Goal: Task Accomplishment & Management: Complete application form

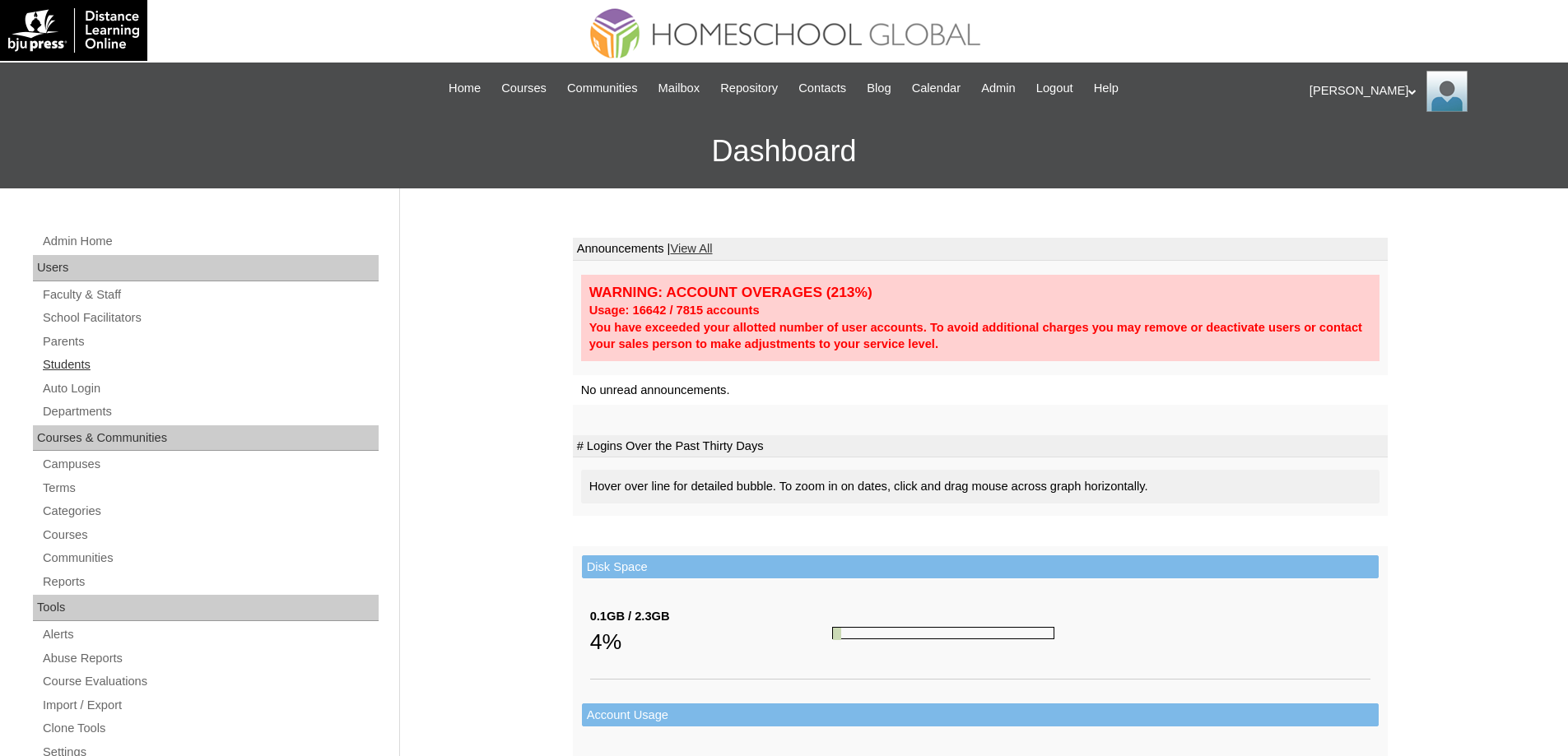
click at [161, 362] on link "Students" at bounding box center [210, 365] width 338 height 21
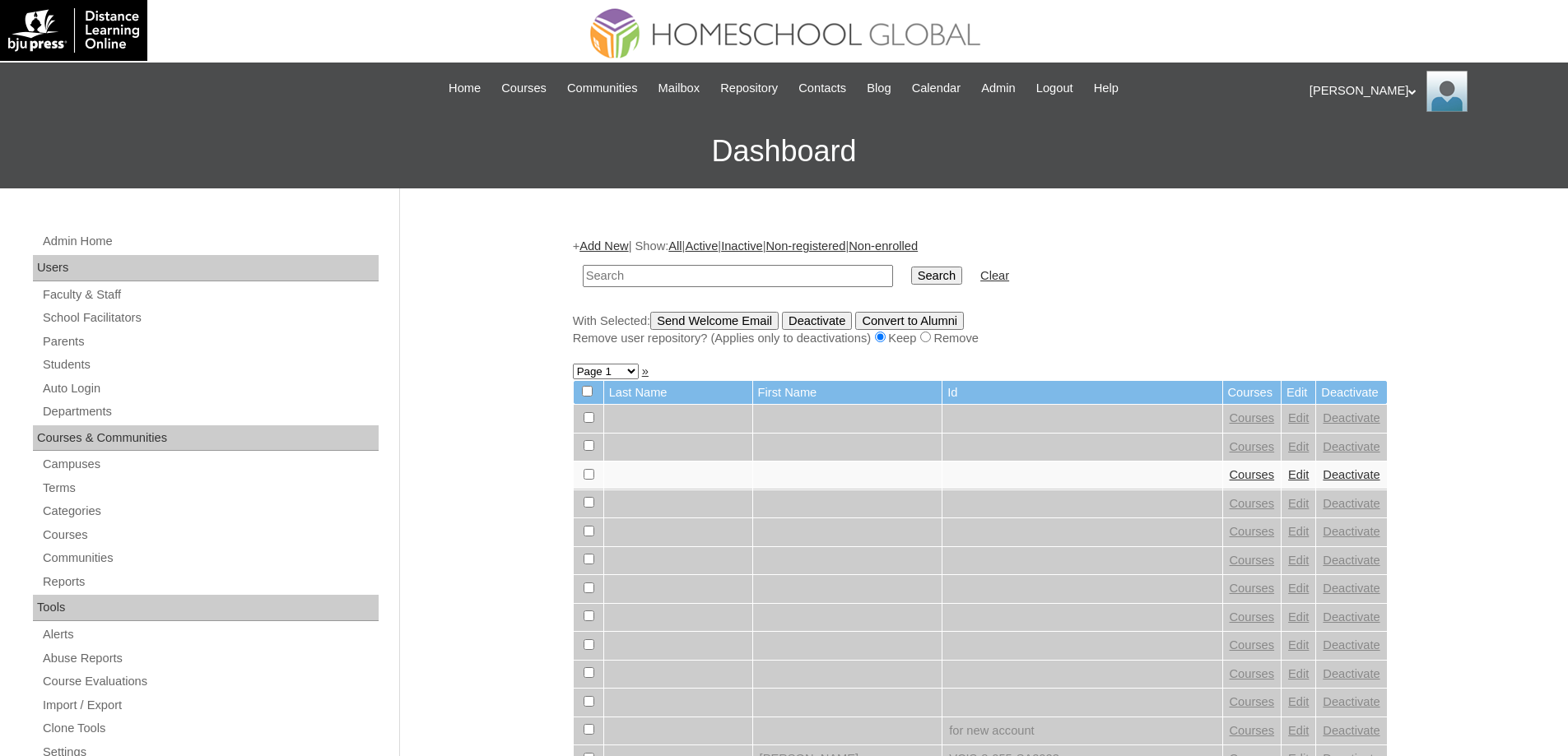
click at [702, 274] on input "text" at bounding box center [738, 276] width 310 height 22
type input "MHS00213-TECHPH2025"
click at [970, 291] on td "Search" at bounding box center [936, 276] width 67 height 39
click at [961, 276] on input "Search" at bounding box center [936, 276] width 51 height 18
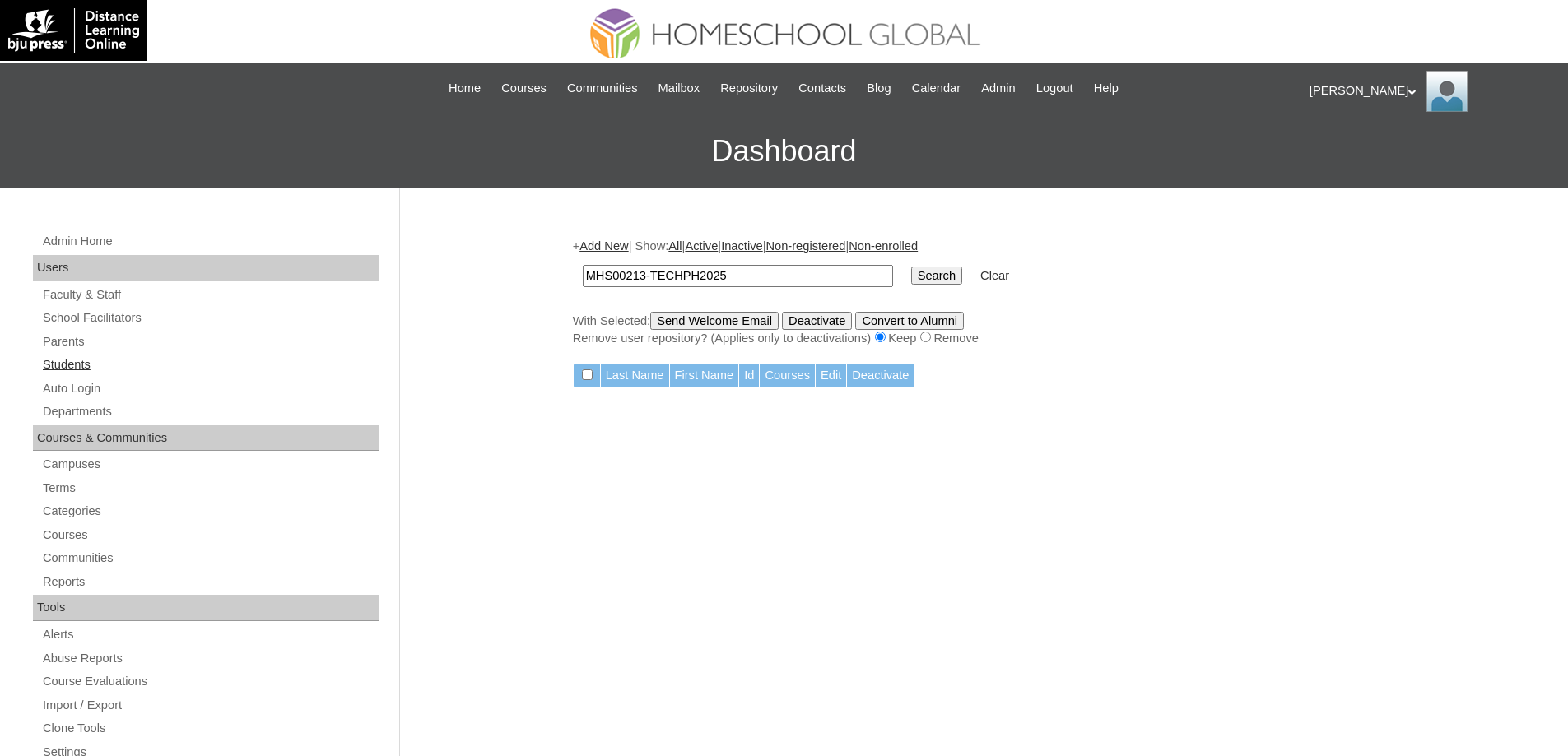
click at [93, 362] on link "Students" at bounding box center [210, 365] width 338 height 21
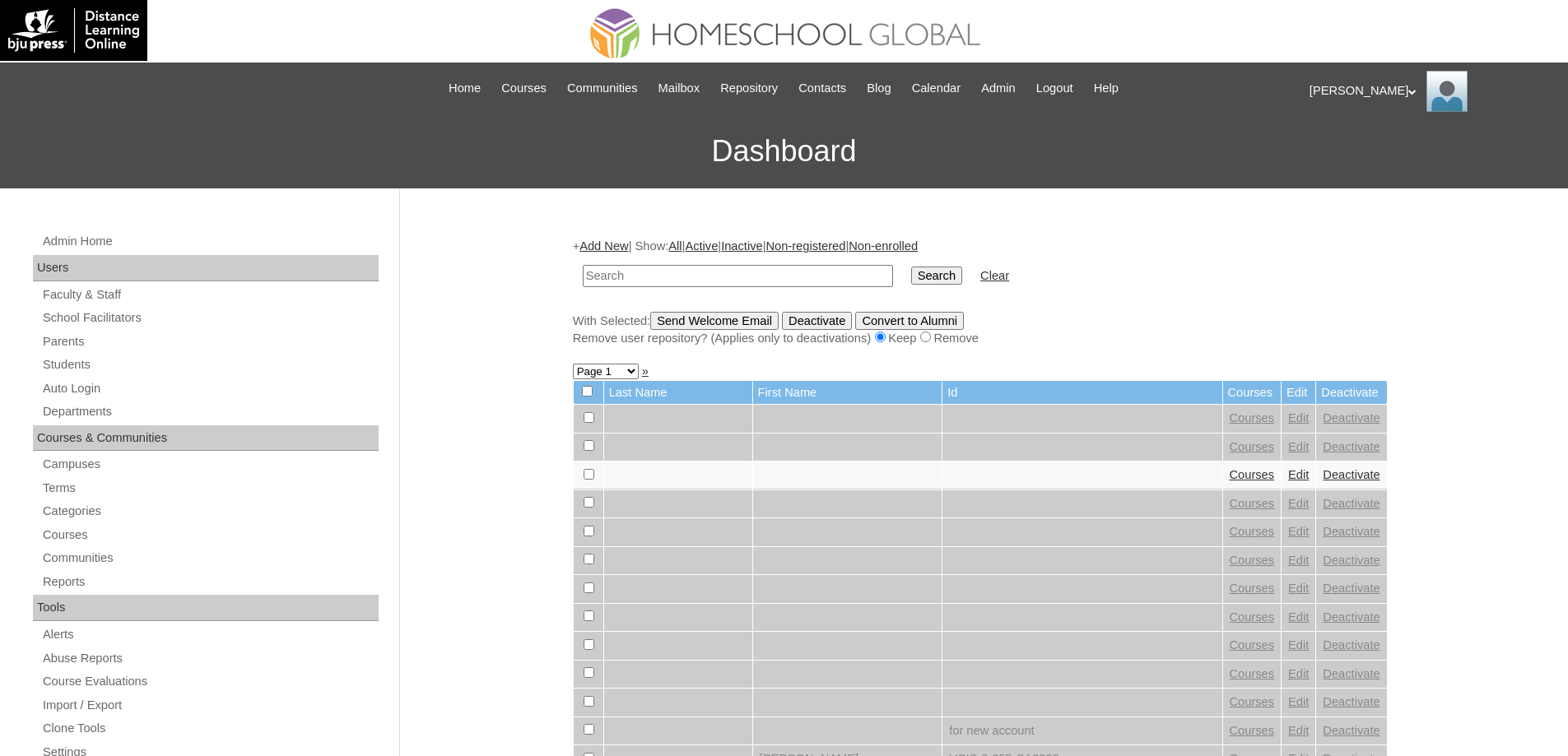
drag, startPoint x: 0, startPoint y: 0, endPoint x: 882, endPoint y: 282, distance: 926.0
click at [727, 279] on input "text" at bounding box center [738, 276] width 310 height 22
type input "MHS00213-TECHPH2025"
click at [925, 276] on input "Search" at bounding box center [936, 276] width 51 height 18
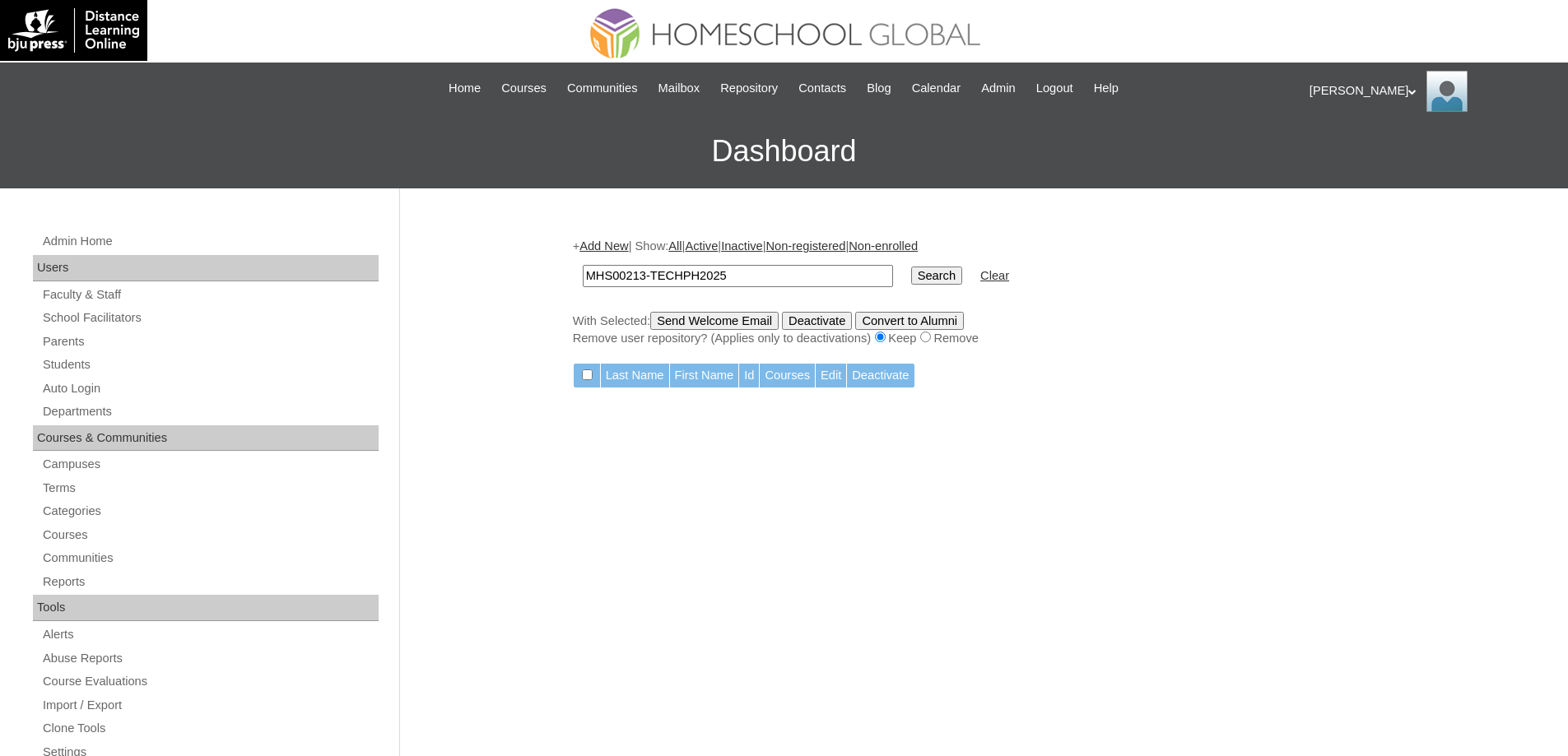
click at [618, 250] on link "Add New" at bounding box center [604, 245] width 48 height 13
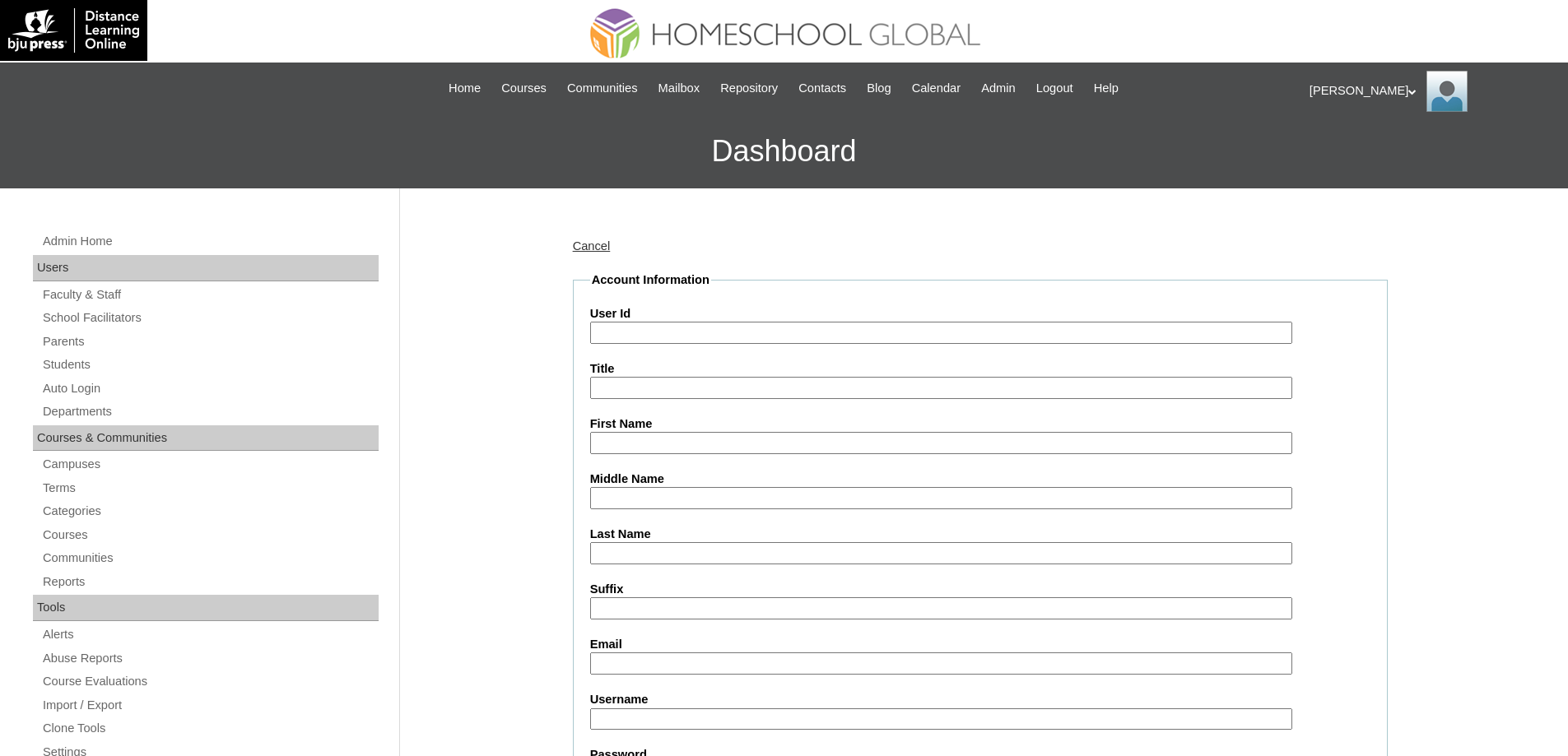
click at [657, 334] on input "User Id" at bounding box center [940, 333] width 702 height 22
paste input "MHS00213-TECHPH2025"
type input "MHS00213-TECHPH2025"
click at [540, 362] on div "Admin Home Users Faculty & Staff School Facilitators Parents Students Auto Logi…" at bounding box center [784, 756] width 1568 height 1135
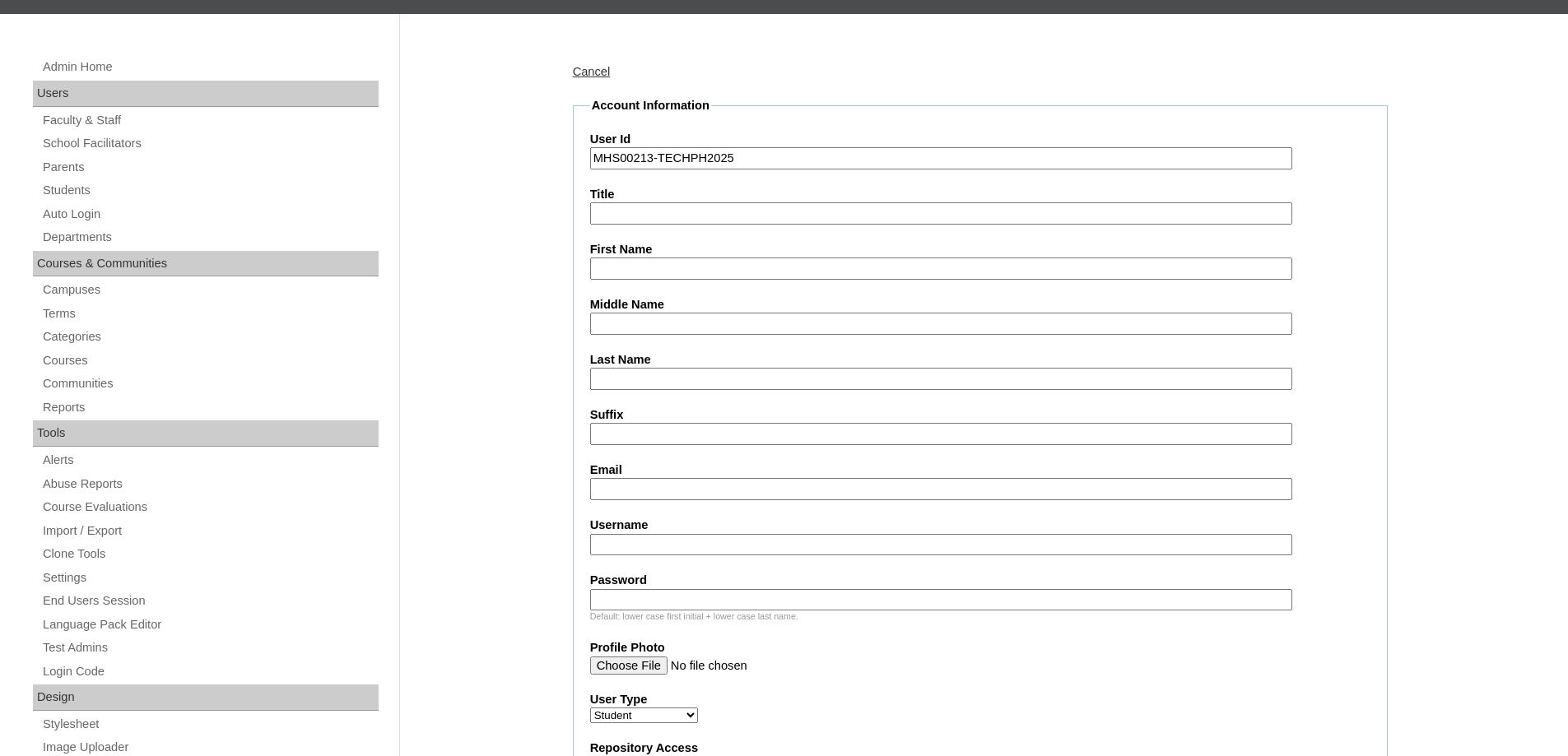
scroll to position [247, 0]
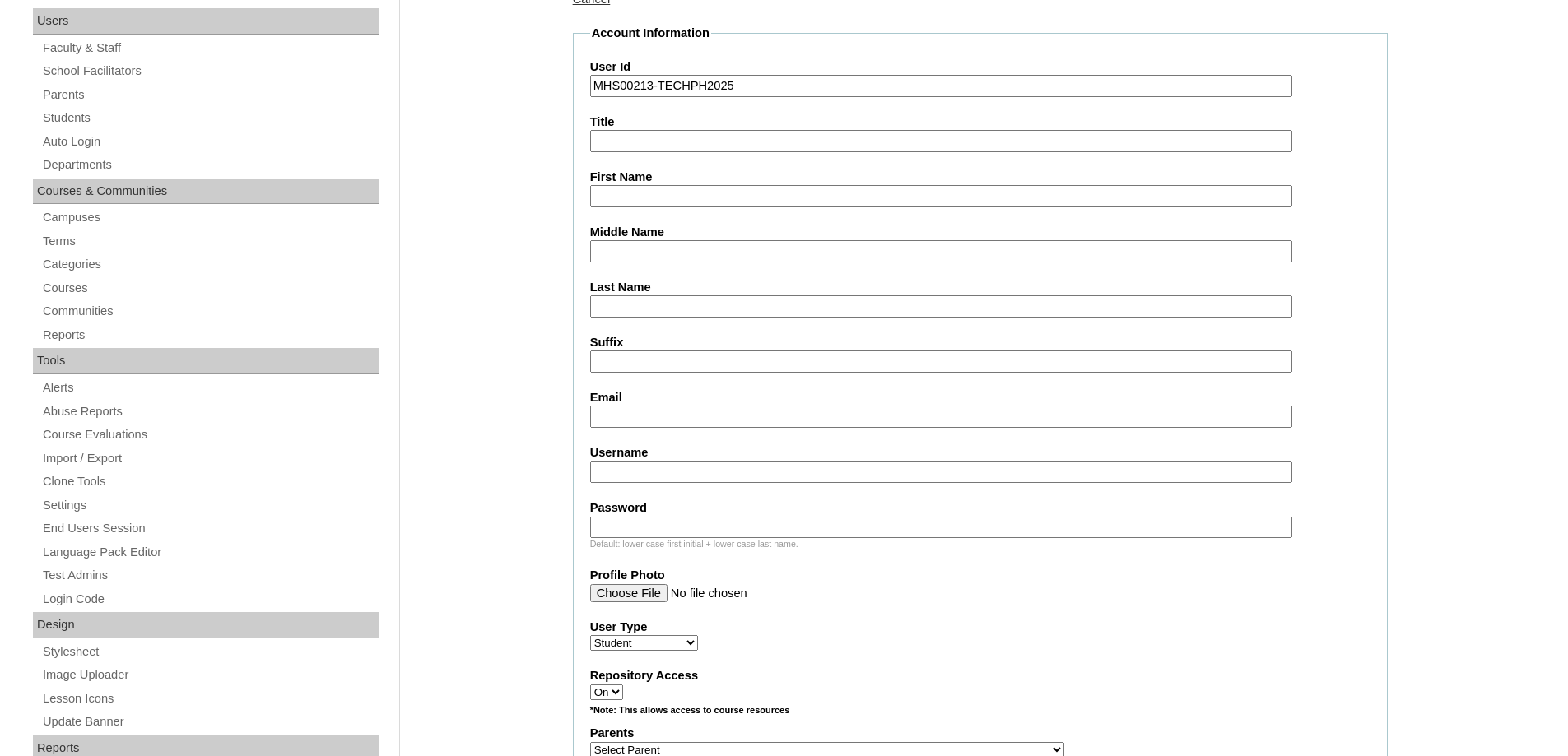
click at [592, 208] on fieldset "Account Information User Id MHS00213-TECHPH2025 Title First Name Middle Name La…" at bounding box center [980, 690] width 815 height 1330
click at [608, 198] on input "First Name" at bounding box center [940, 196] width 702 height 22
paste input "Zachary Mateo"
type input "Zachary Mateo"
click at [651, 245] on input "Middle Name" at bounding box center [940, 251] width 702 height 22
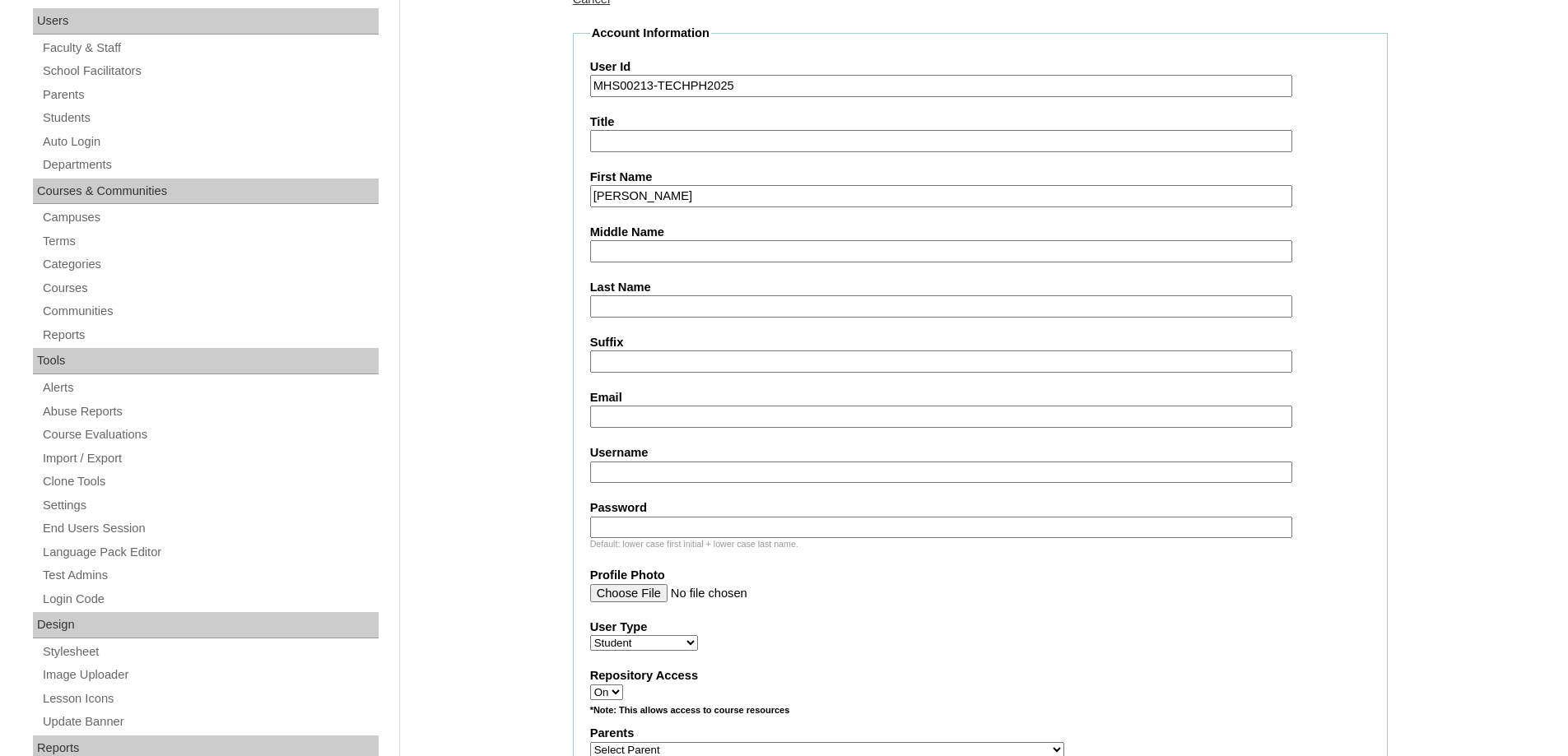
paste input "Evangelista"
type input "Evangelista"
drag, startPoint x: 644, startPoint y: 308, endPoint x: 558, endPoint y: 316, distance: 86.4
click at [643, 308] on input "Last Name" at bounding box center [940, 307] width 702 height 22
paste input "Lwaki"
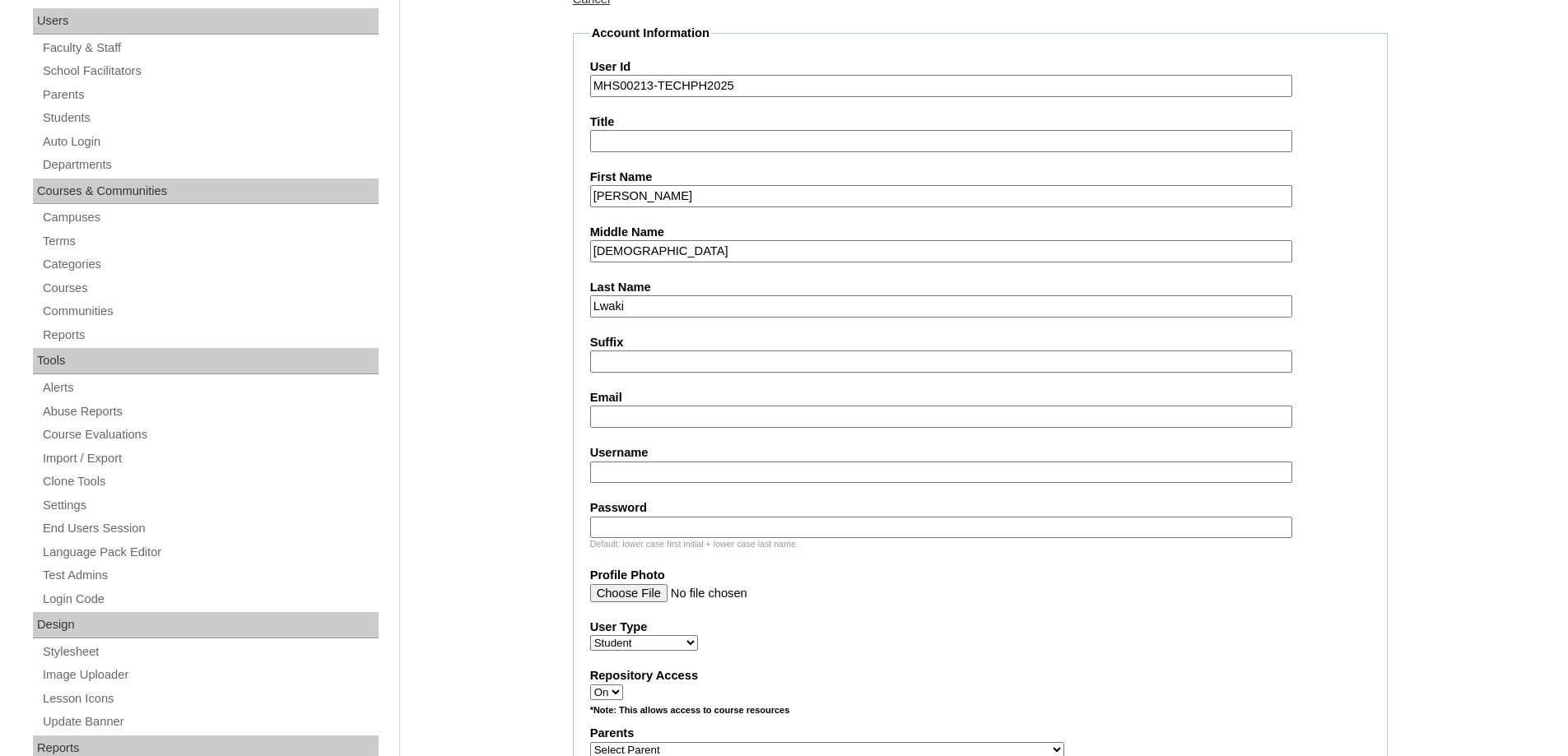
type input "Lwaki"
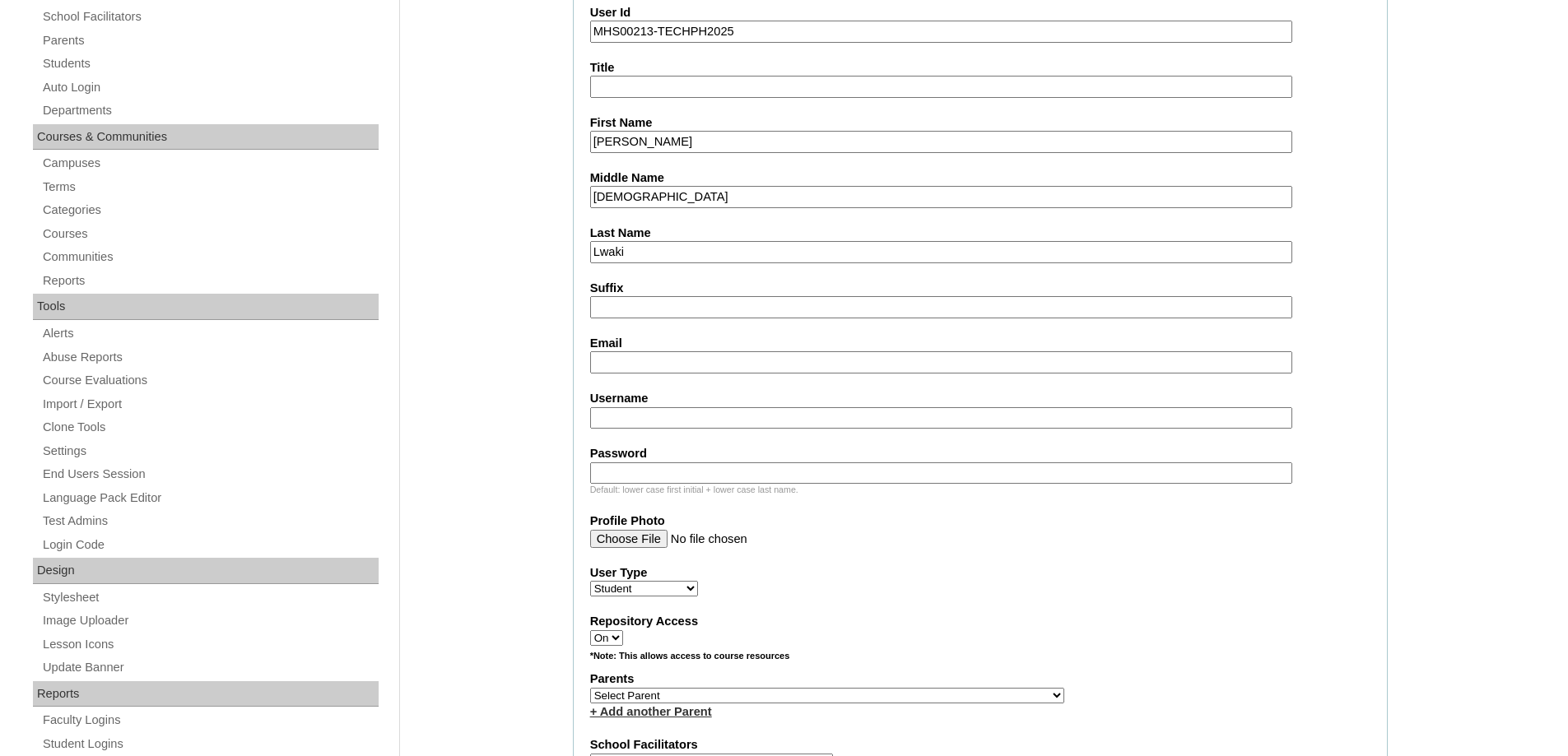
scroll to position [576, 0]
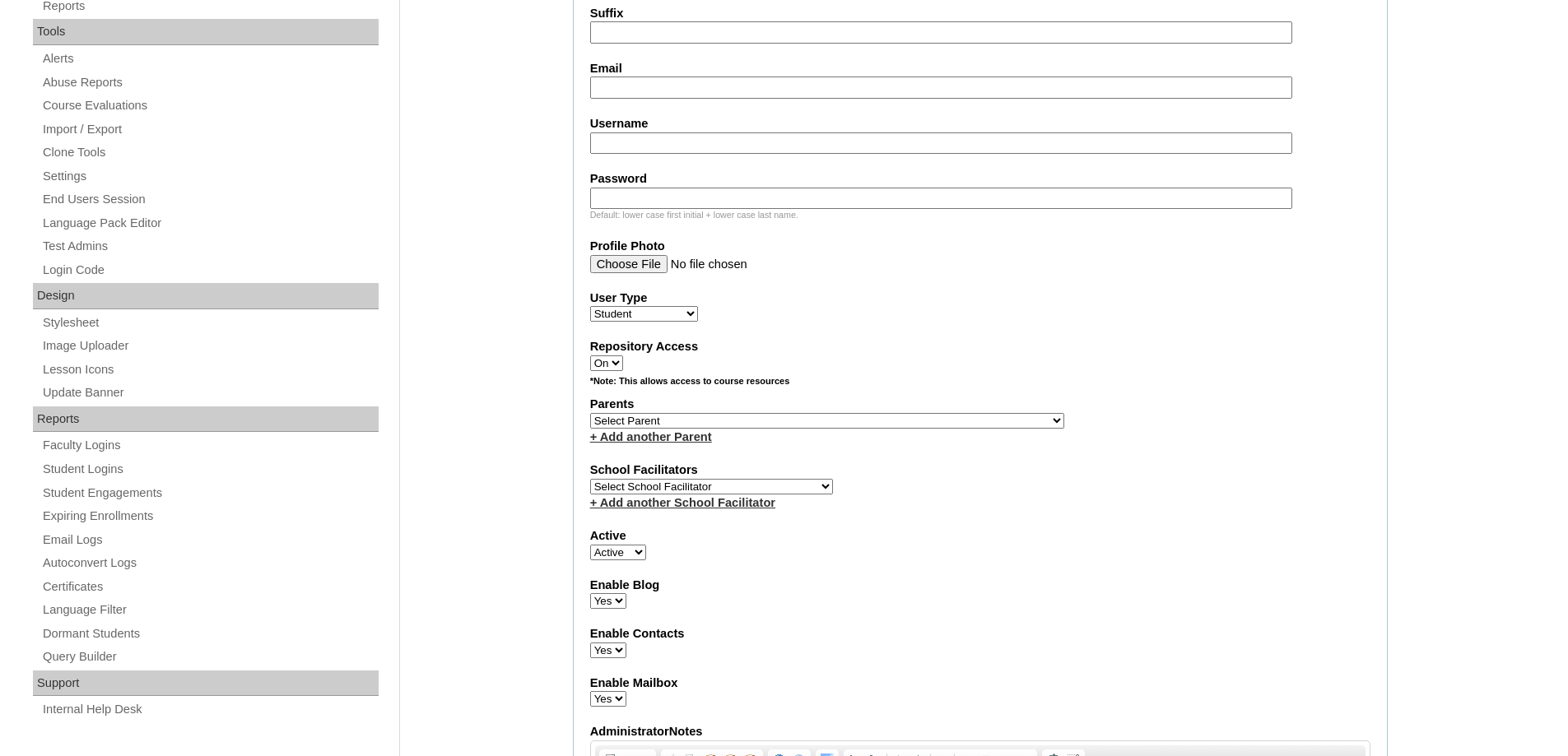
click at [629, 124] on label "Username" at bounding box center [980, 124] width 780 height 17
click at [629, 133] on input "Username" at bounding box center [940, 144] width 702 height 22
click at [628, 84] on input "Email" at bounding box center [940, 88] width 702 height 22
paste input "haydee.evangelista@gmail.com"
type input "haydee.evangelista@gmail.com"
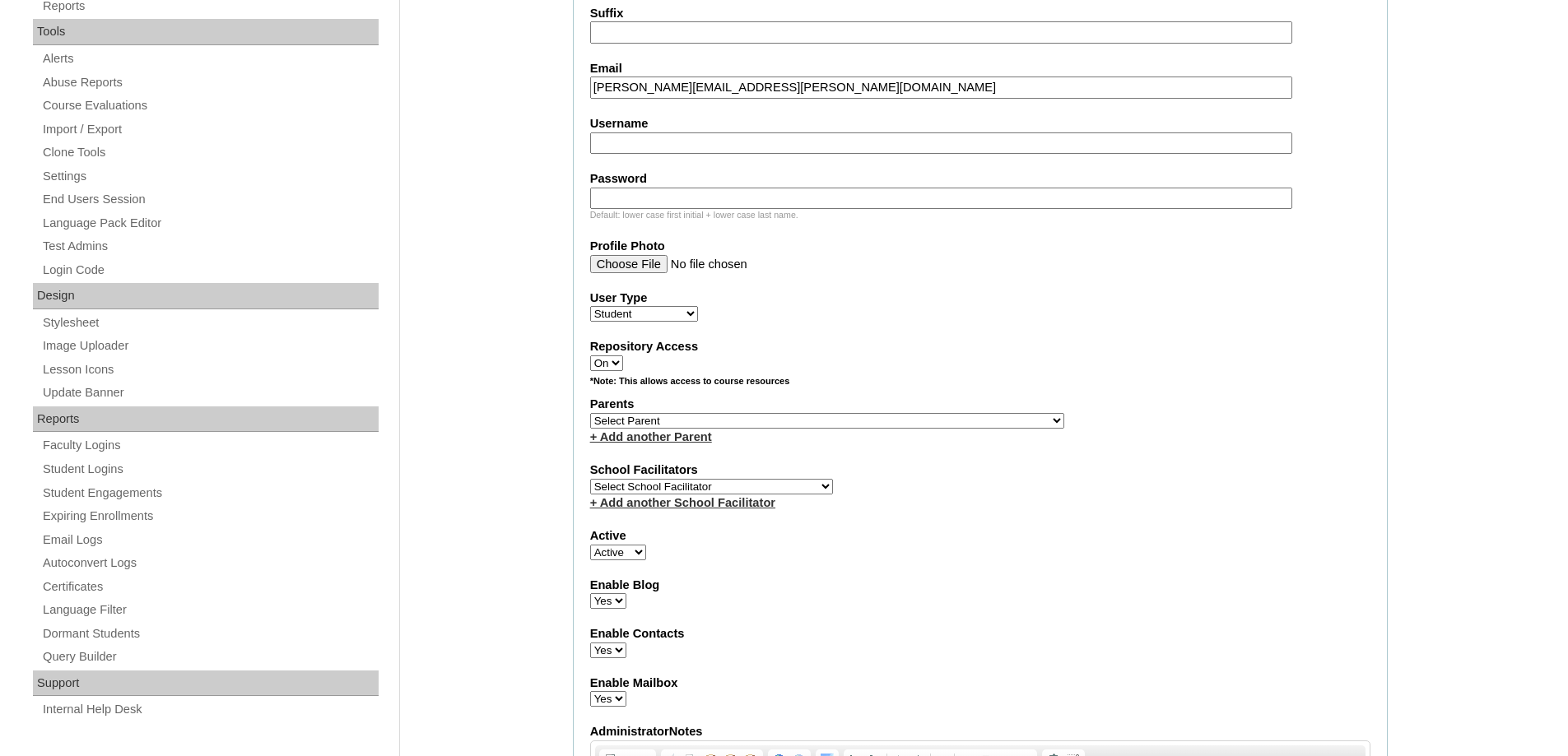
drag, startPoint x: 526, startPoint y: 146, endPoint x: 530, endPoint y: 1, distance: 145.1
click at [525, 146] on div "Admin Home Users Faculty & Staff School Facilitators Parents Students Auto Logi…" at bounding box center [784, 760] width 1568 height 2296
click at [713, 142] on input "Username" at bounding box center [940, 144] width 702 height 22
paste input "zacharymateolwaki"
type input "zacharymateolwaki"
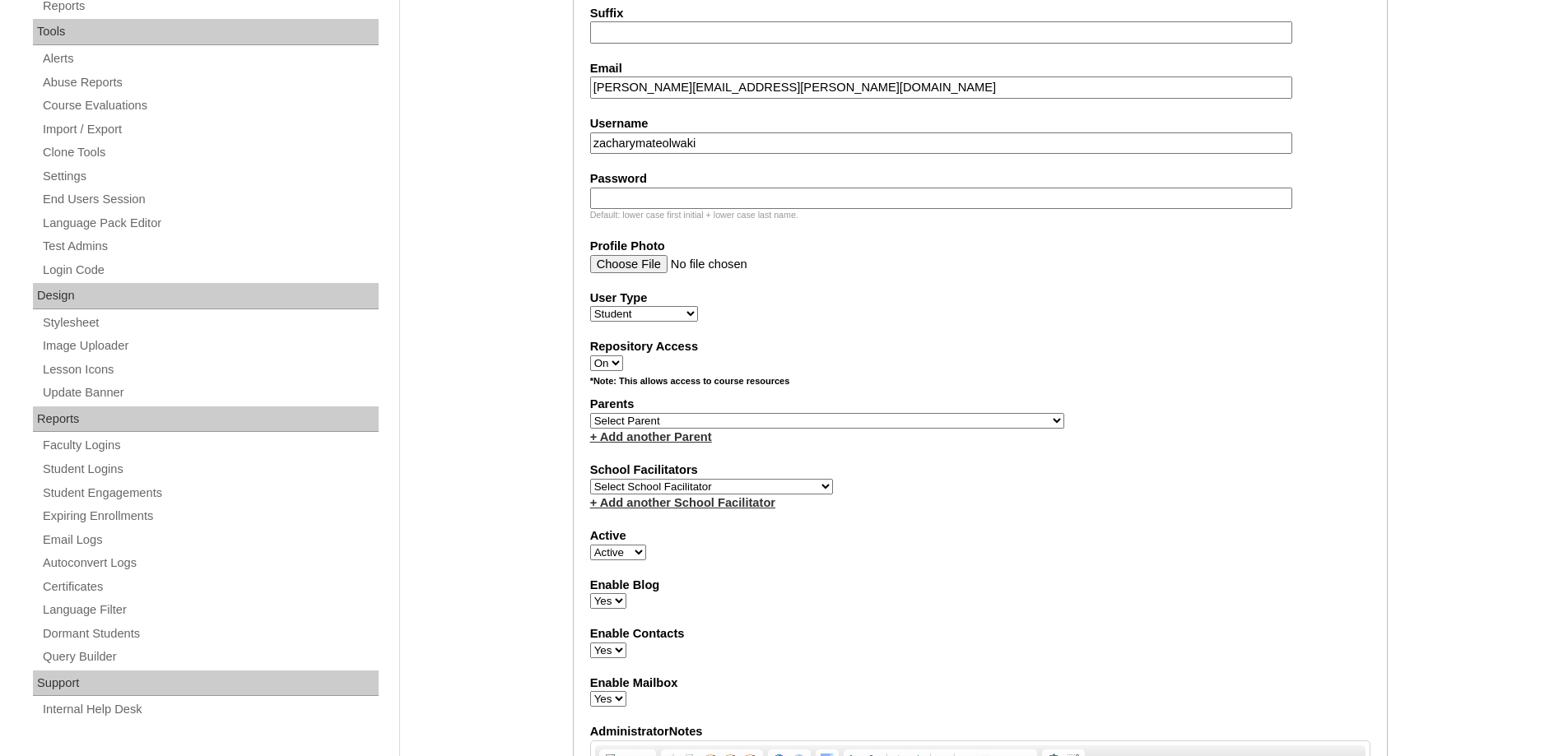
click at [682, 205] on input "Password" at bounding box center [940, 199] width 702 height 22
paste input "250006640"
type input "250006640"
click at [508, 232] on div "Admin Home Users Faculty & Staff School Facilitators Parents Students Auto Logi…" at bounding box center [784, 760] width 1568 height 2296
click at [686, 418] on select "Select Parent , , , , , , , , , , , , , , , , , , , , , , , , , , , , , , , , ,…" at bounding box center [827, 421] width 474 height 15
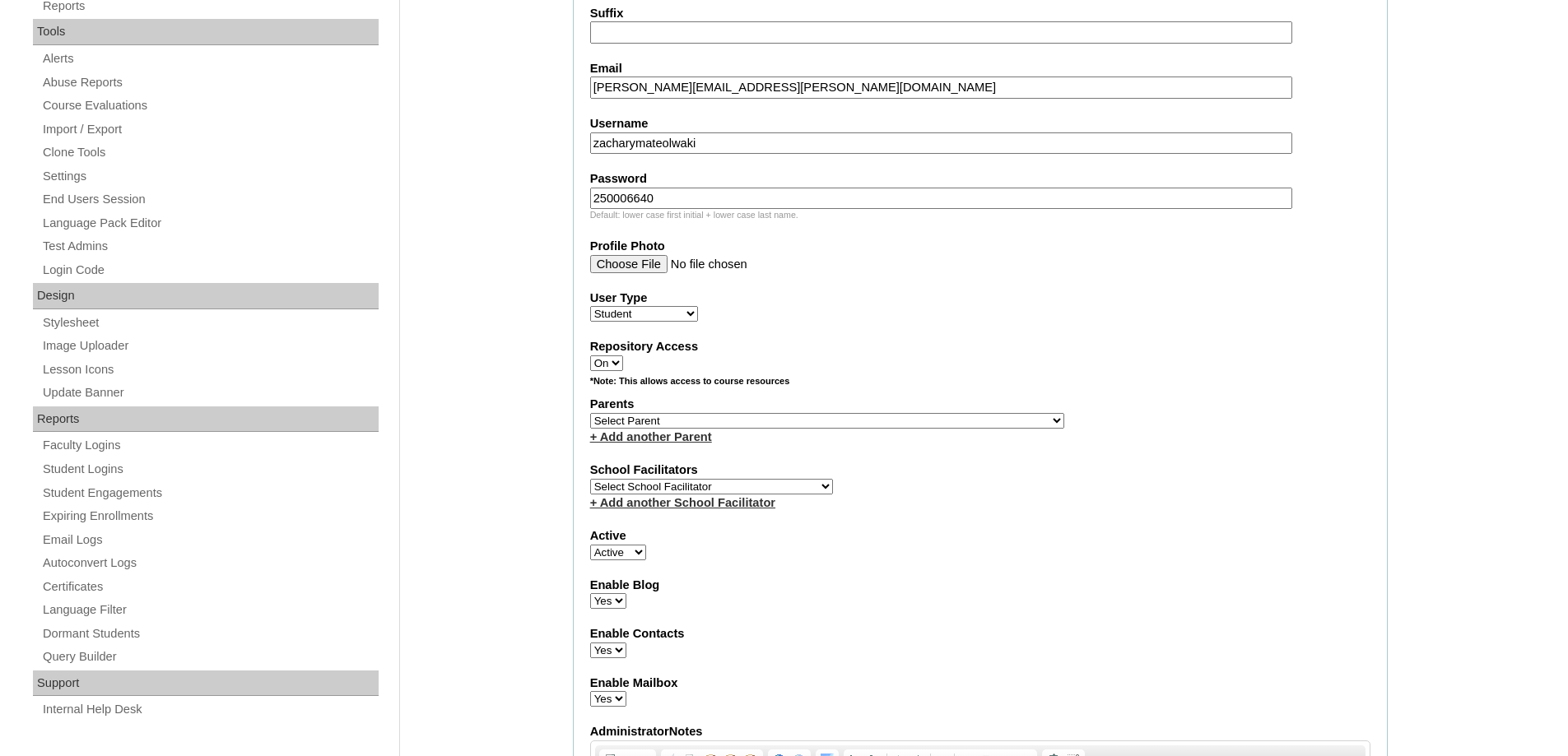
select select "43779"
click at [590, 413] on select "Select Parent , , , , , , , , , , , , , , , , , , , , , , , , , , , , , , , , ,…" at bounding box center [827, 421] width 474 height 15
click at [1067, 459] on fieldset "Account Information User Id MHS00213-TECHPH2025 Title First Name Zachary Mateo …" at bounding box center [980, 360] width 815 height 1330
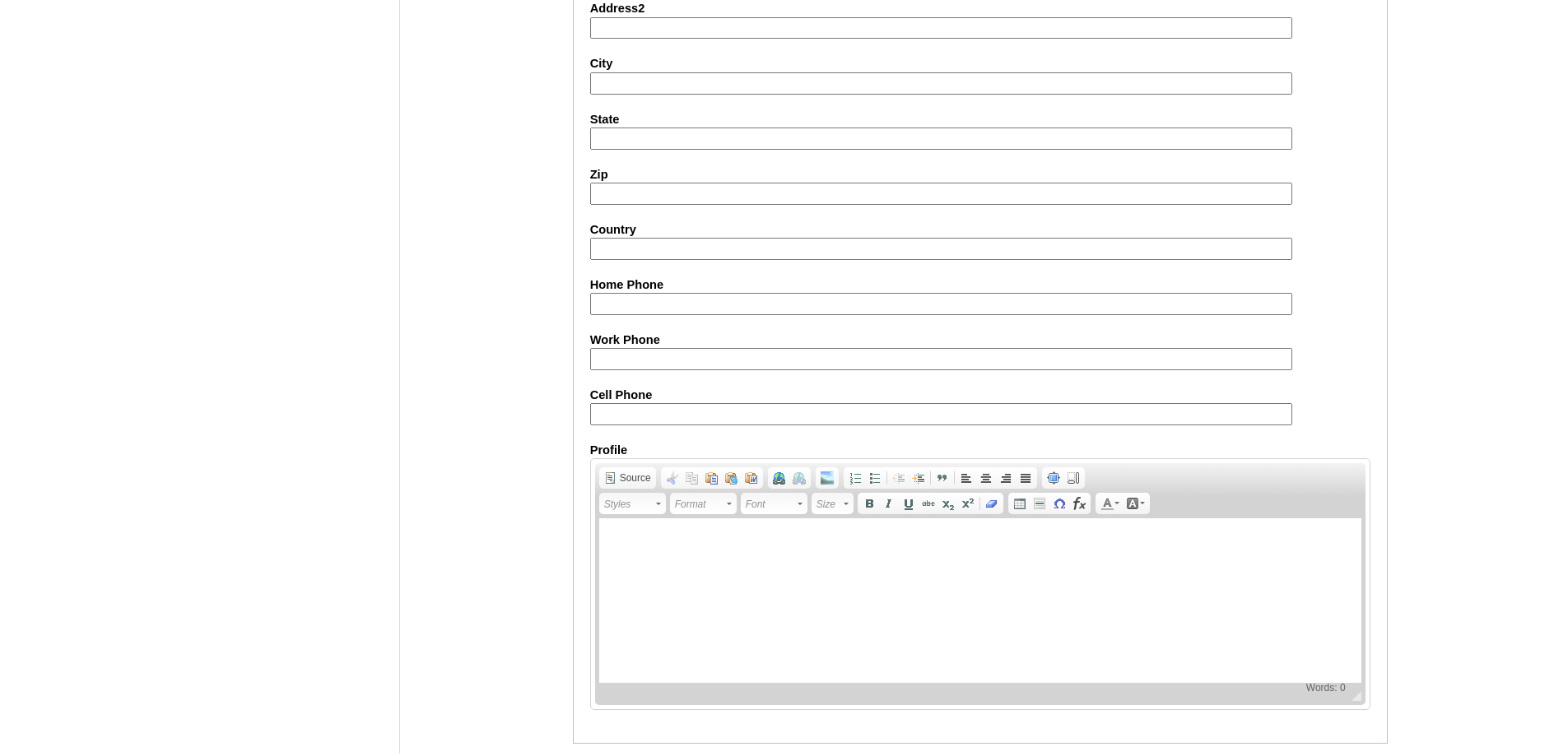
scroll to position [1748, 0]
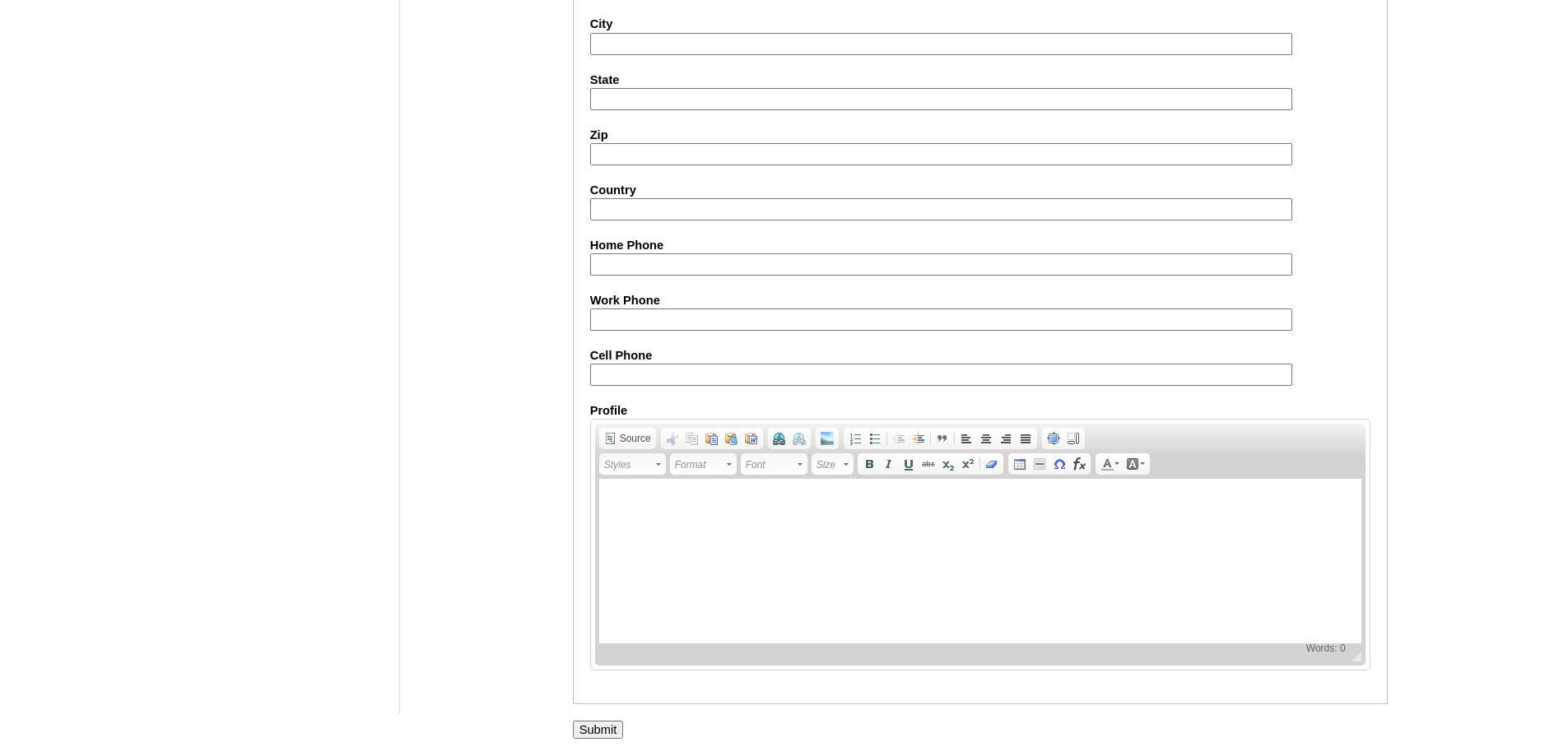
click at [610, 729] on input "Submit" at bounding box center [598, 729] width 51 height 18
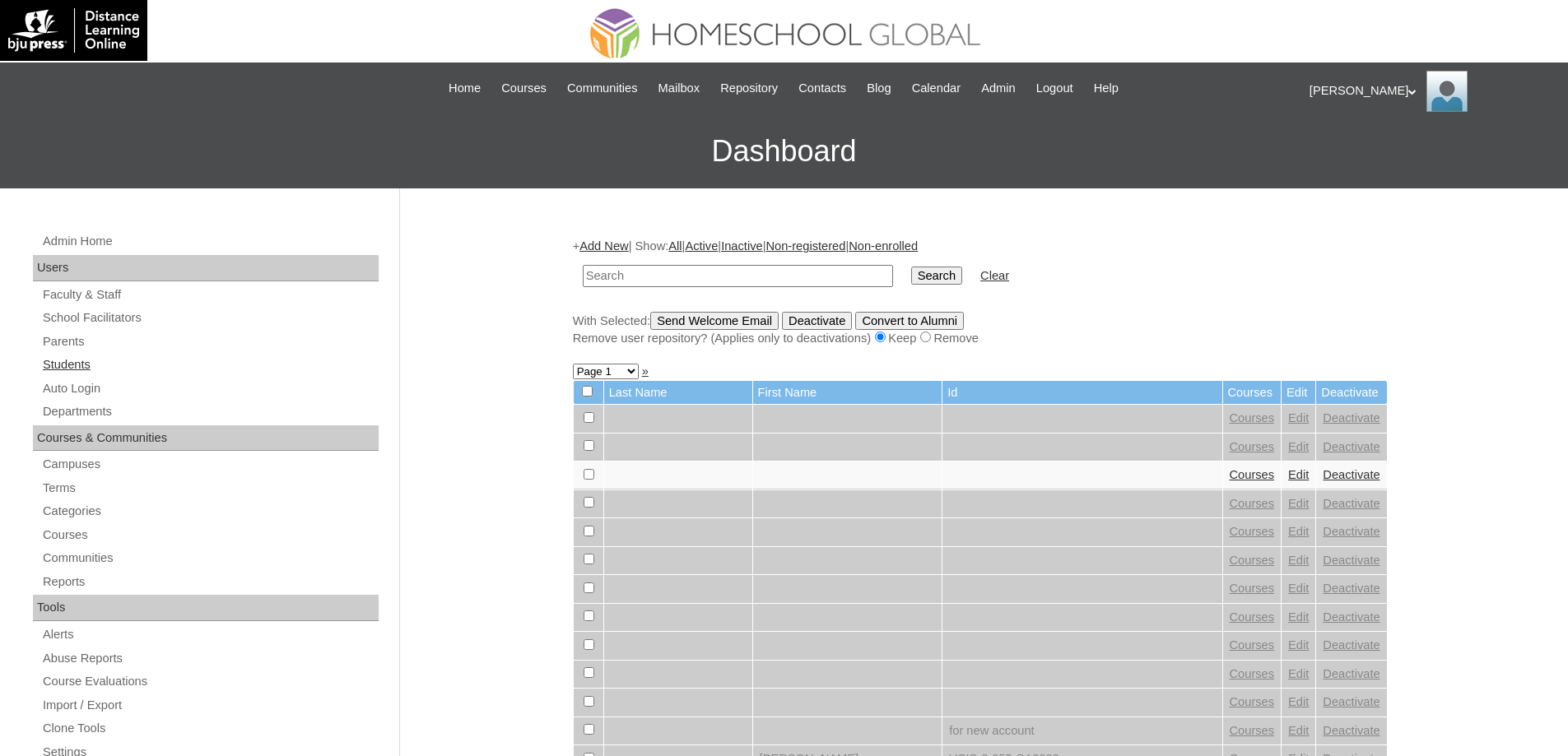
click at [153, 363] on link "Students" at bounding box center [210, 365] width 338 height 21
drag, startPoint x: 0, startPoint y: 0, endPoint x: 835, endPoint y: 280, distance: 880.7
click at [705, 284] on input "text" at bounding box center [738, 276] width 310 height 22
type input "MHS00213-TECHPH2025"
click at [962, 280] on input "Search" at bounding box center [936, 276] width 51 height 18
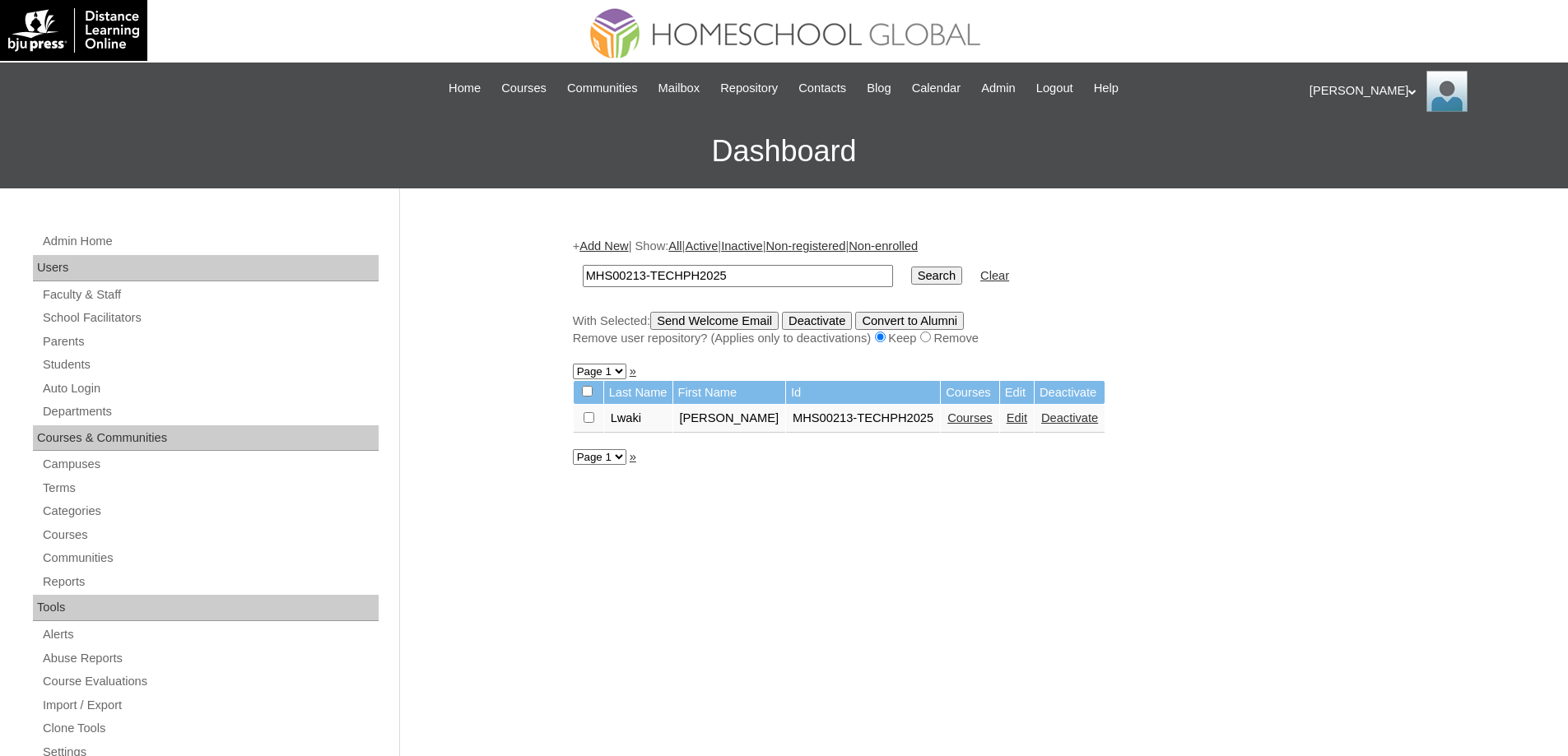
click at [967, 424] on link "Courses" at bounding box center [970, 418] width 46 height 13
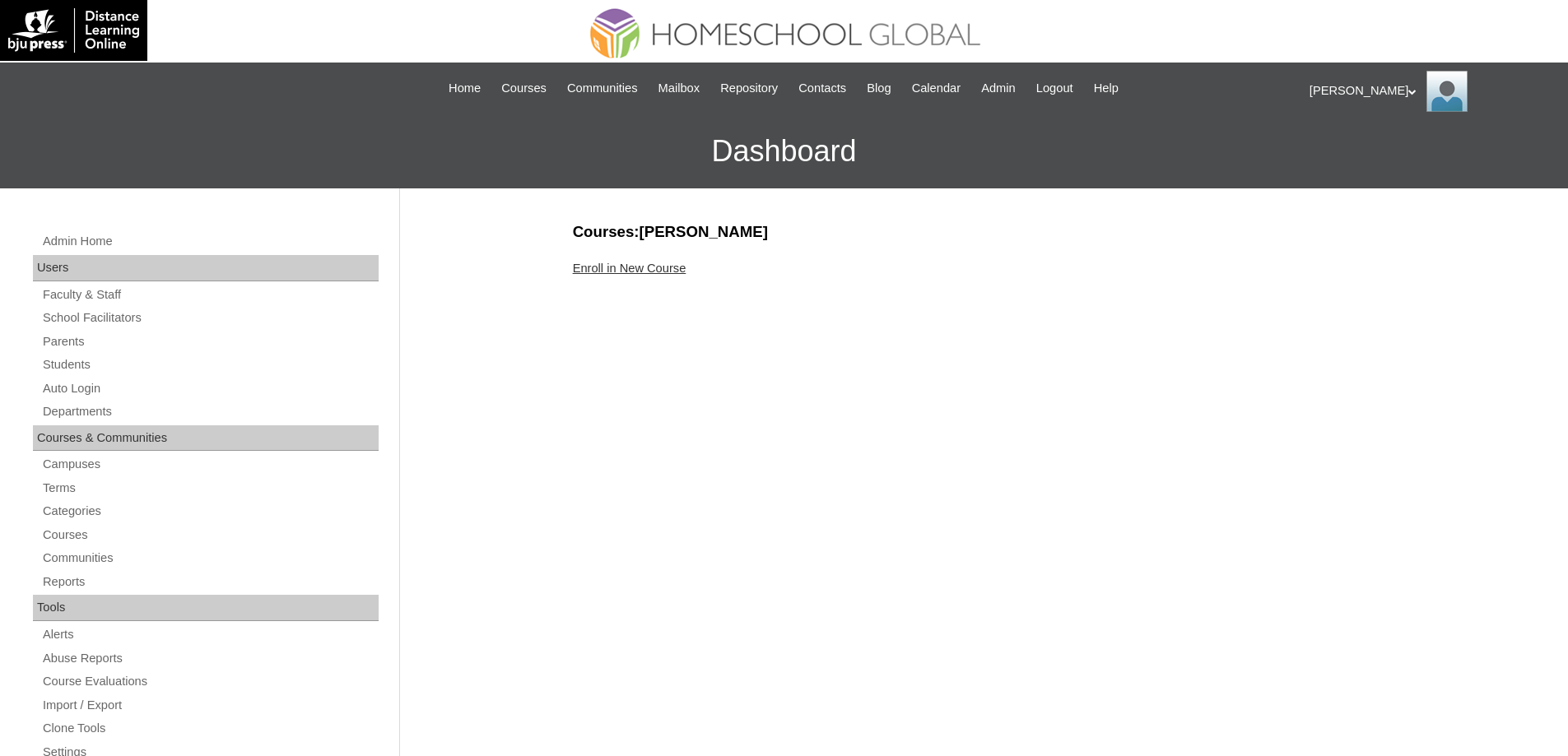
click at [654, 269] on link "Enroll in New Course" at bounding box center [629, 268] width 114 height 13
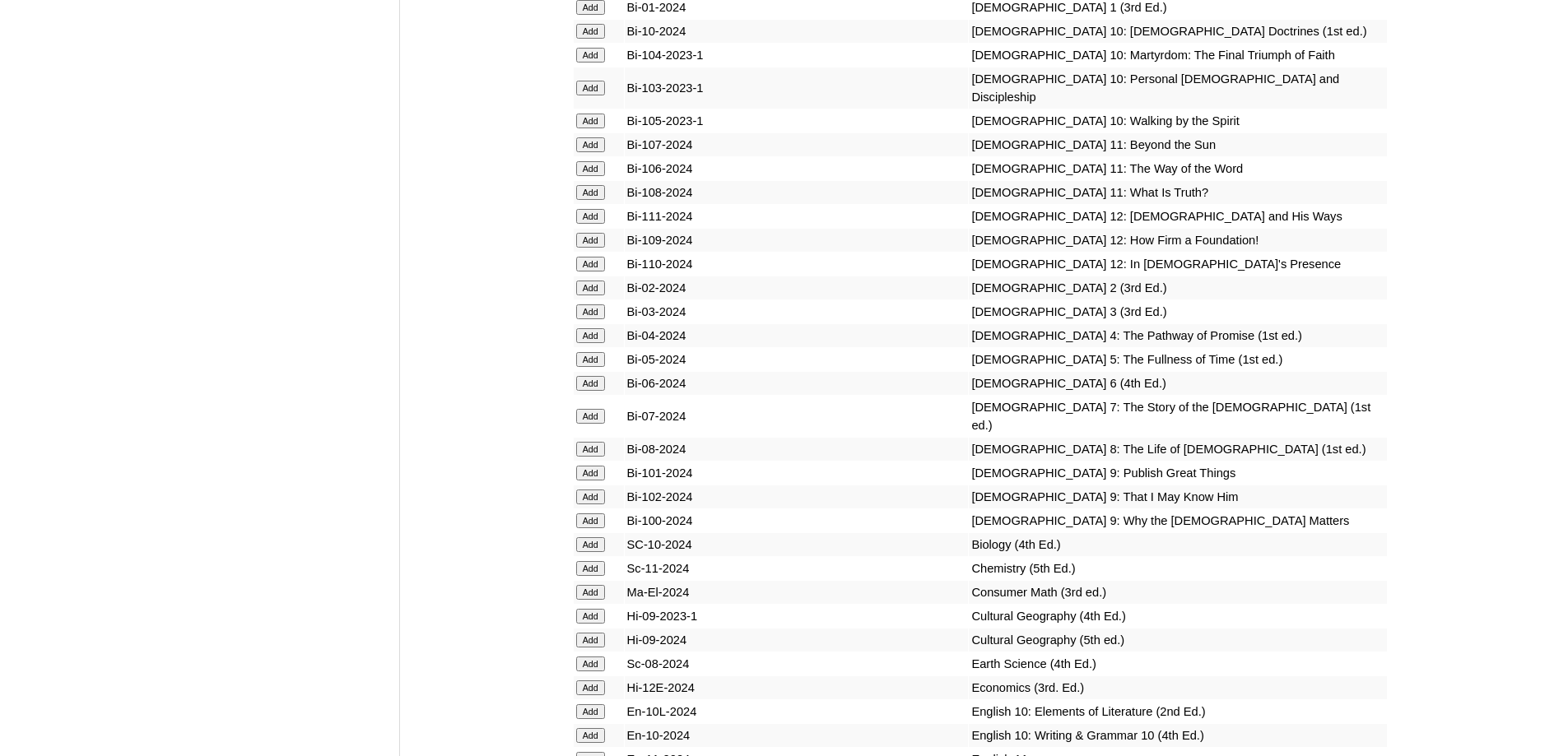
scroll to position [4361, 0]
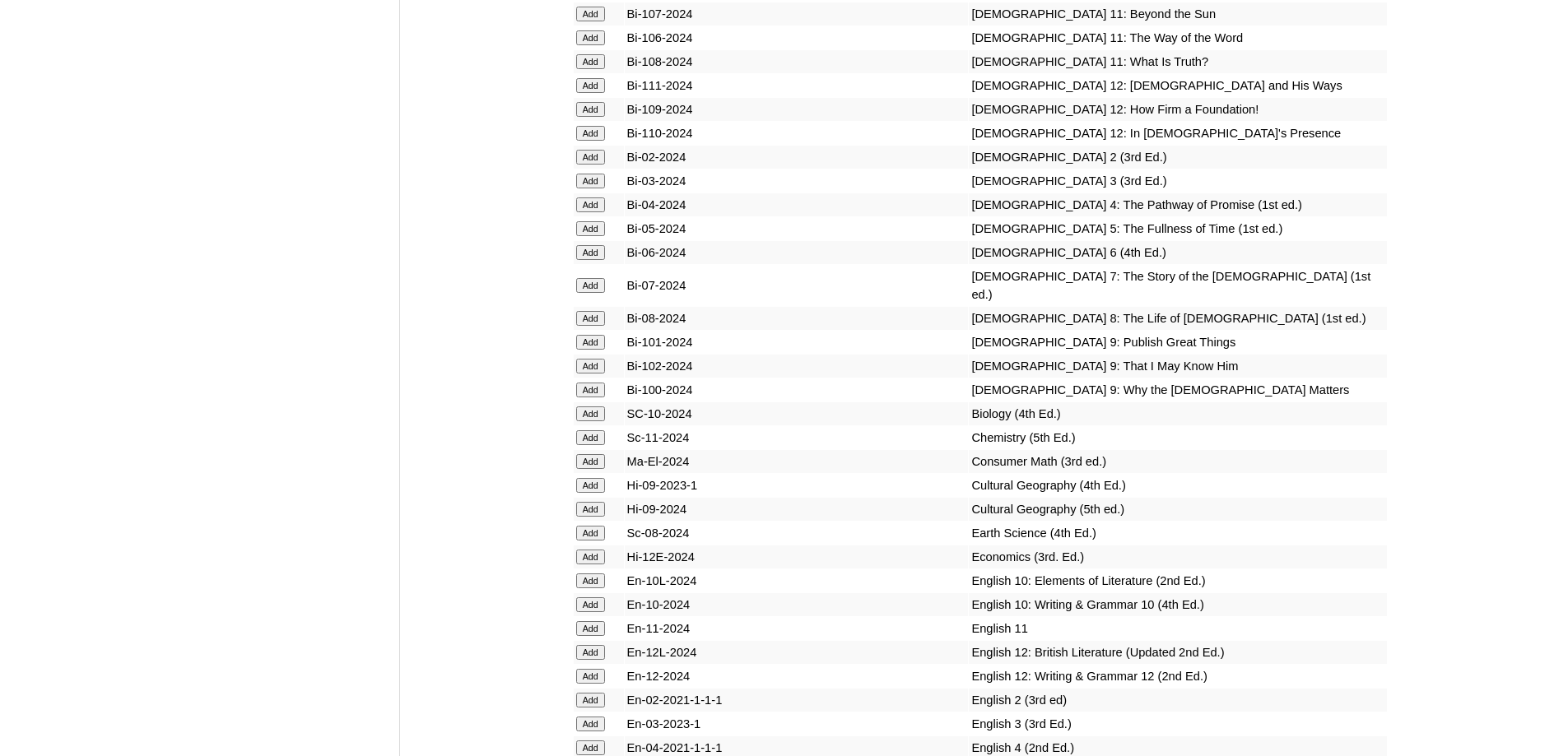
click at [601, 213] on input "Add" at bounding box center [590, 204] width 28 height 15
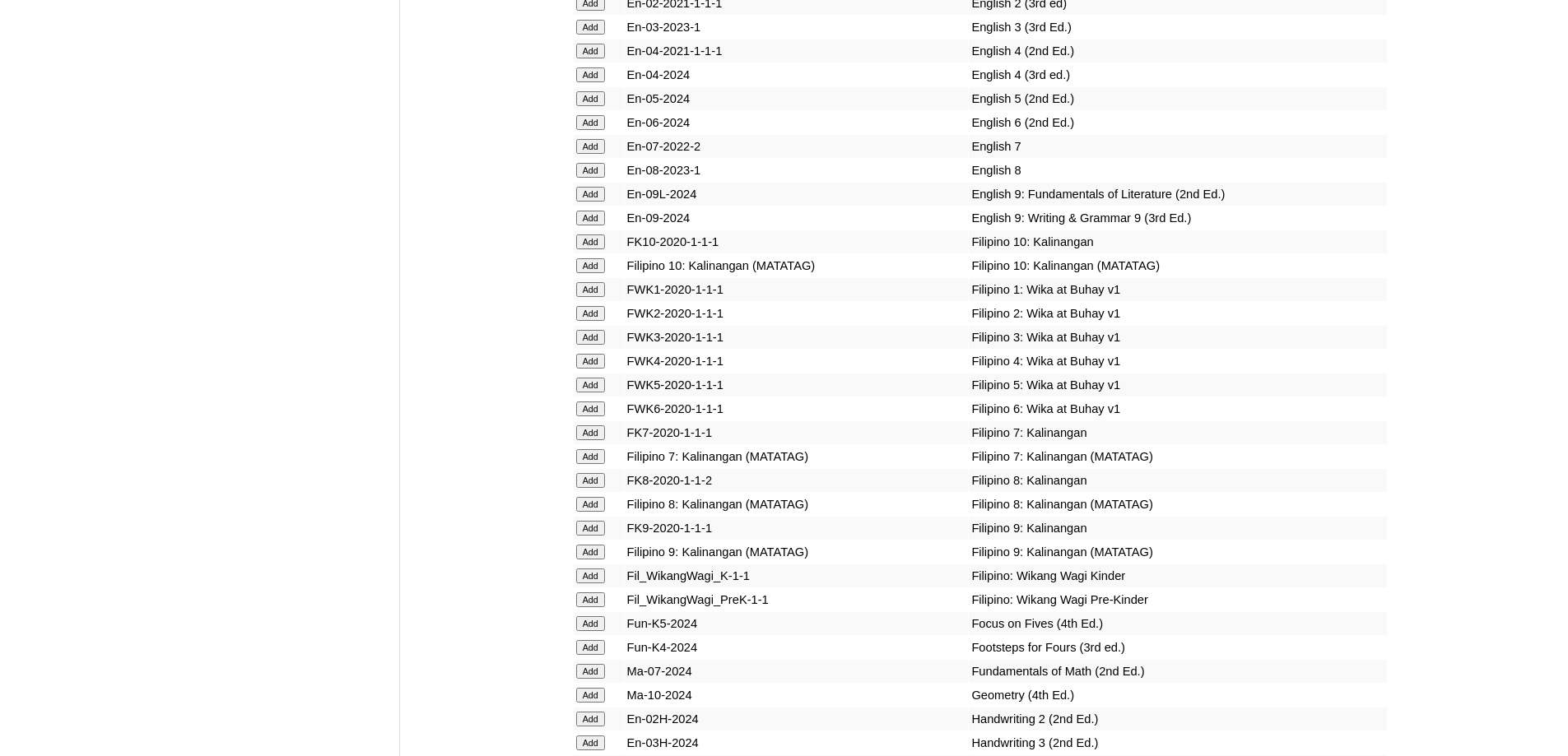
scroll to position [5083, 0]
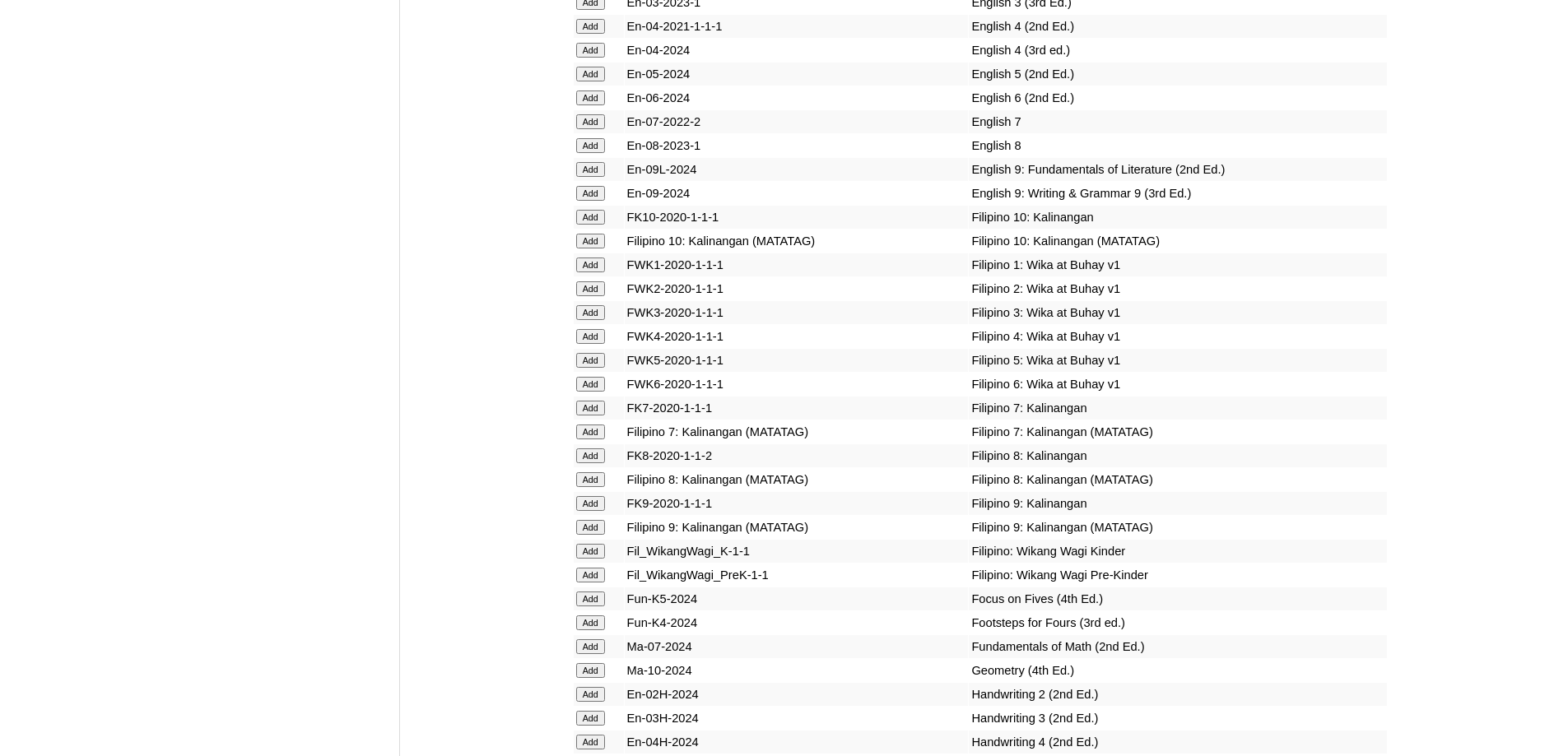
click at [574, 62] on td "Add" at bounding box center [598, 50] width 50 height 23
click at [576, 58] on input "Add" at bounding box center [590, 50] width 28 height 15
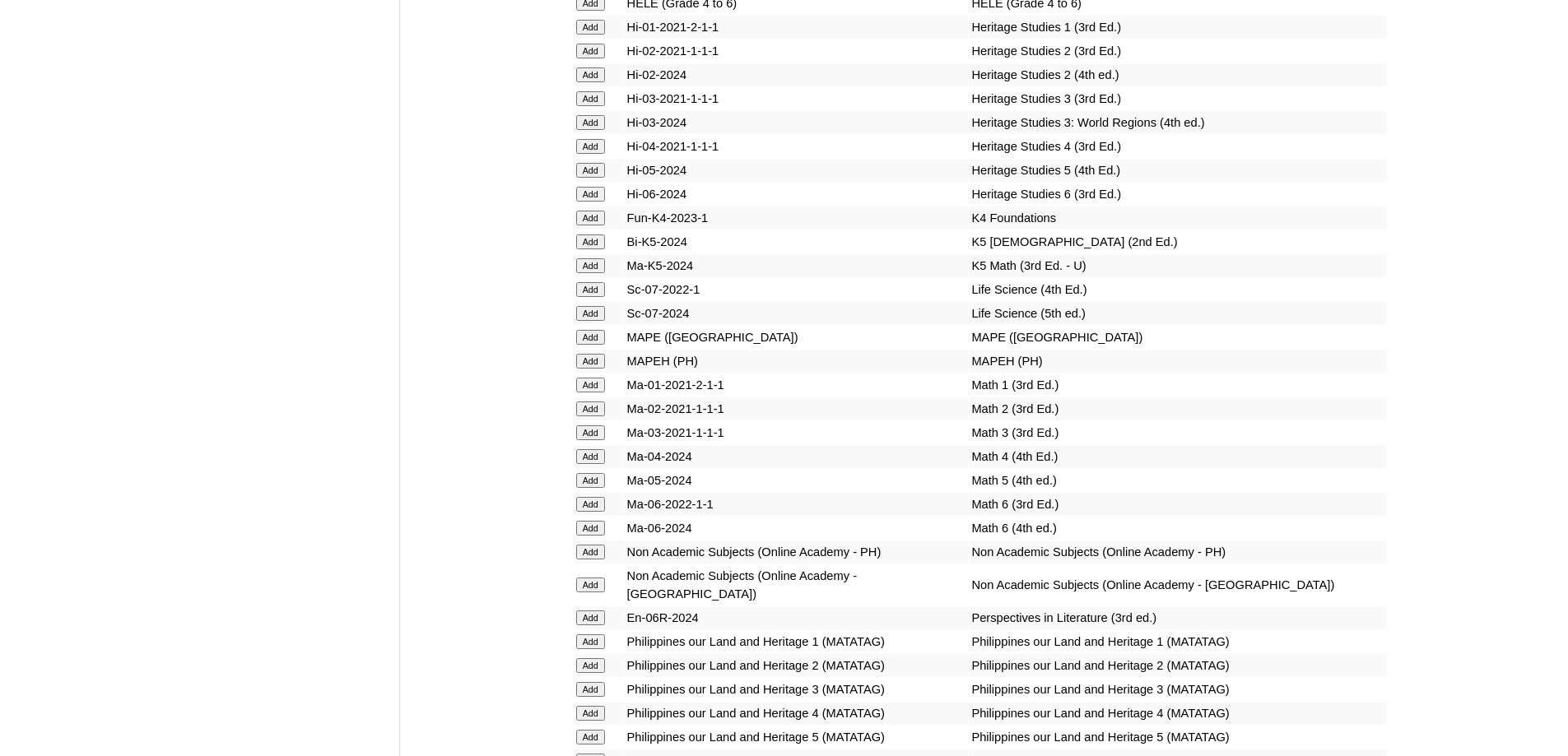
scroll to position [6219, 0]
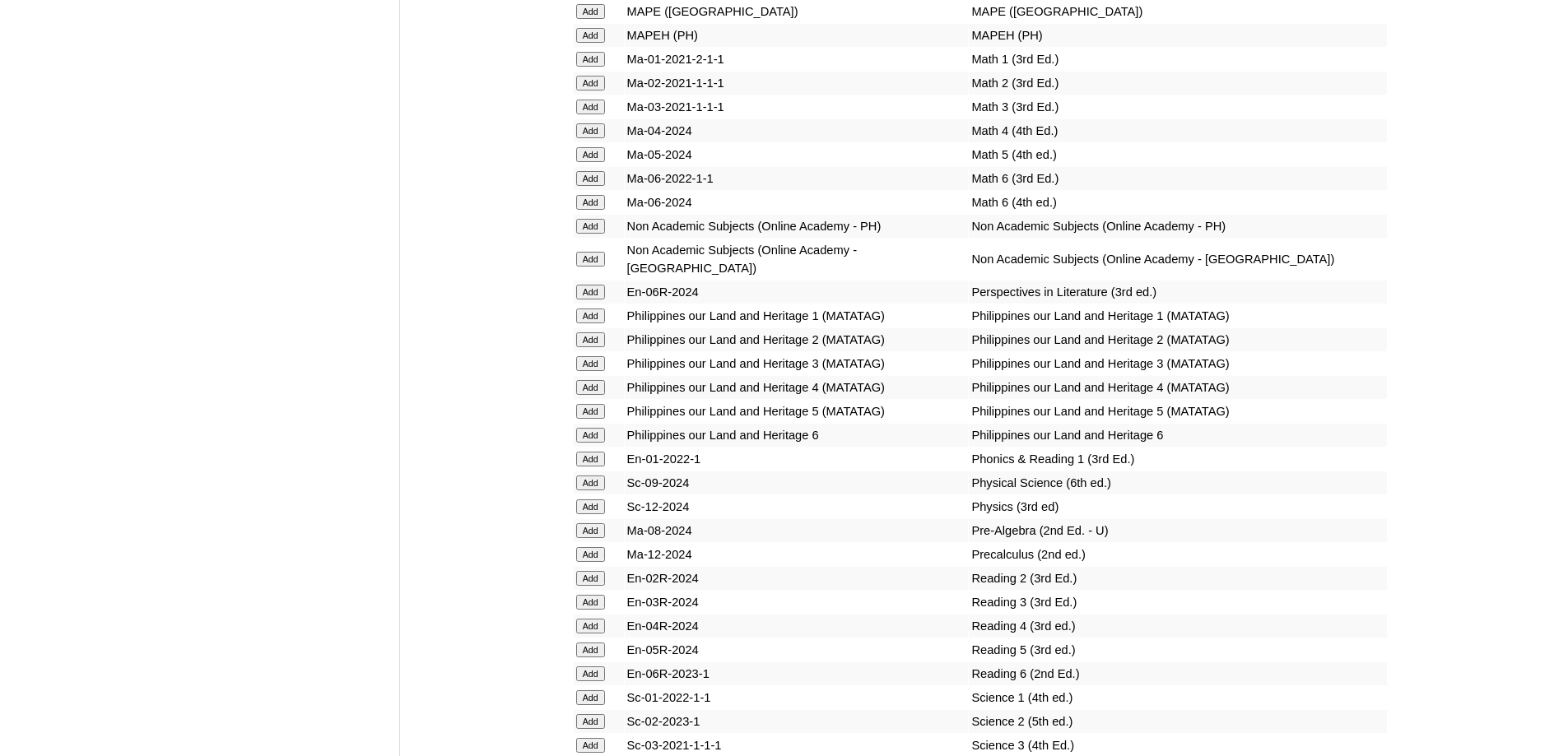
click at [593, 139] on input "Add" at bounding box center [590, 130] width 28 height 15
click at [595, 19] on input "Add" at bounding box center [590, 11] width 28 height 15
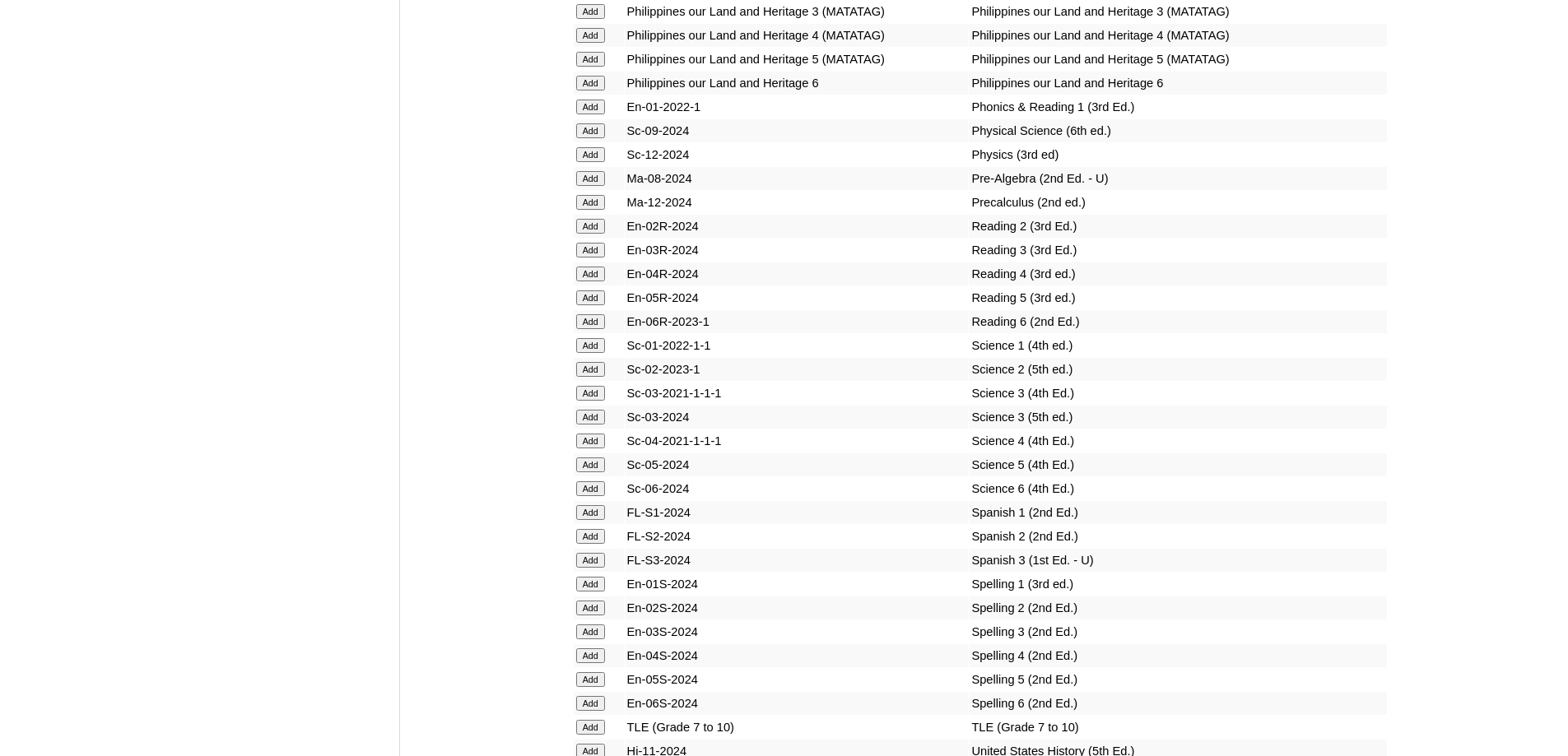
scroll to position [6688, 0]
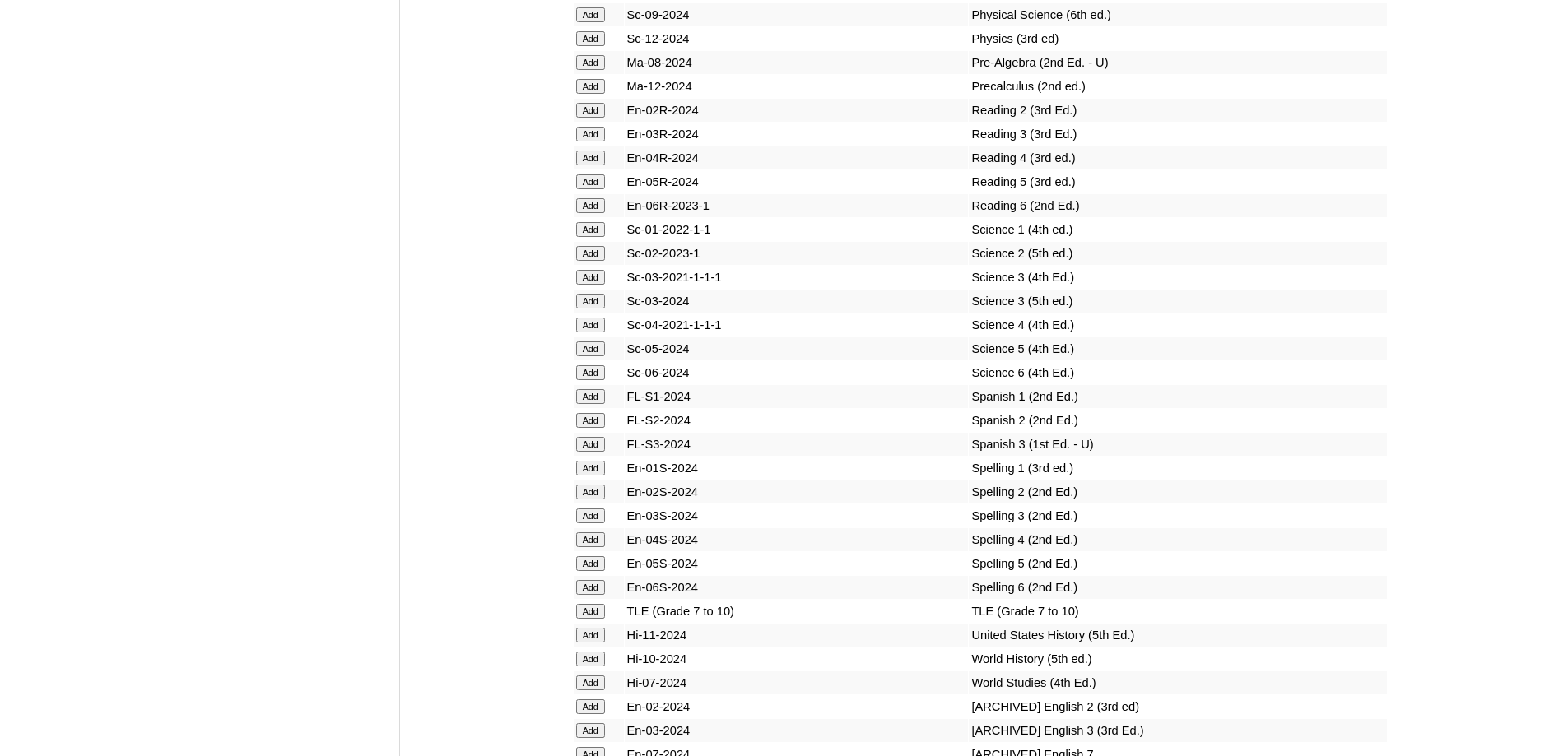
click at [592, 165] on input "Add" at bounding box center [590, 158] width 28 height 15
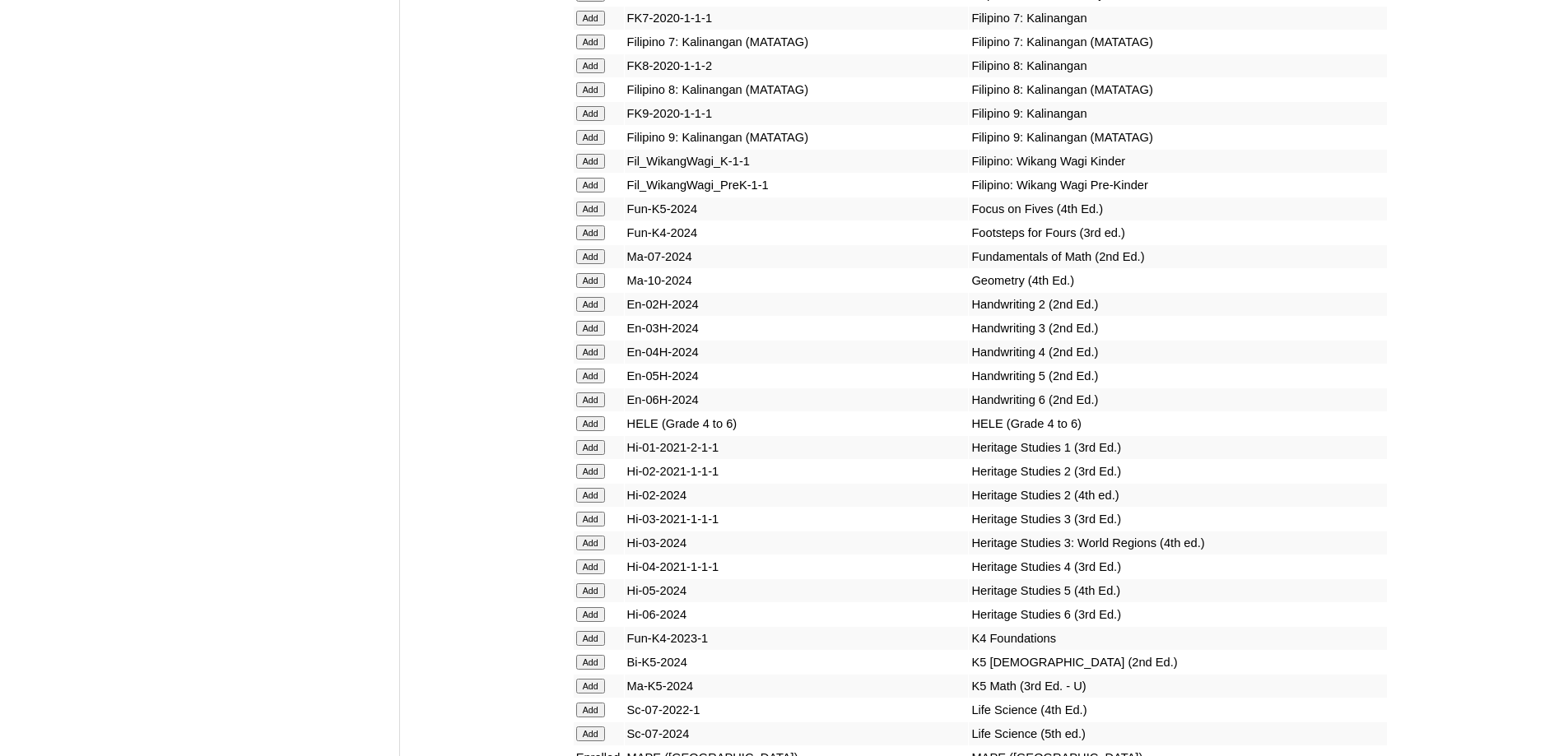
scroll to position [6917, 0]
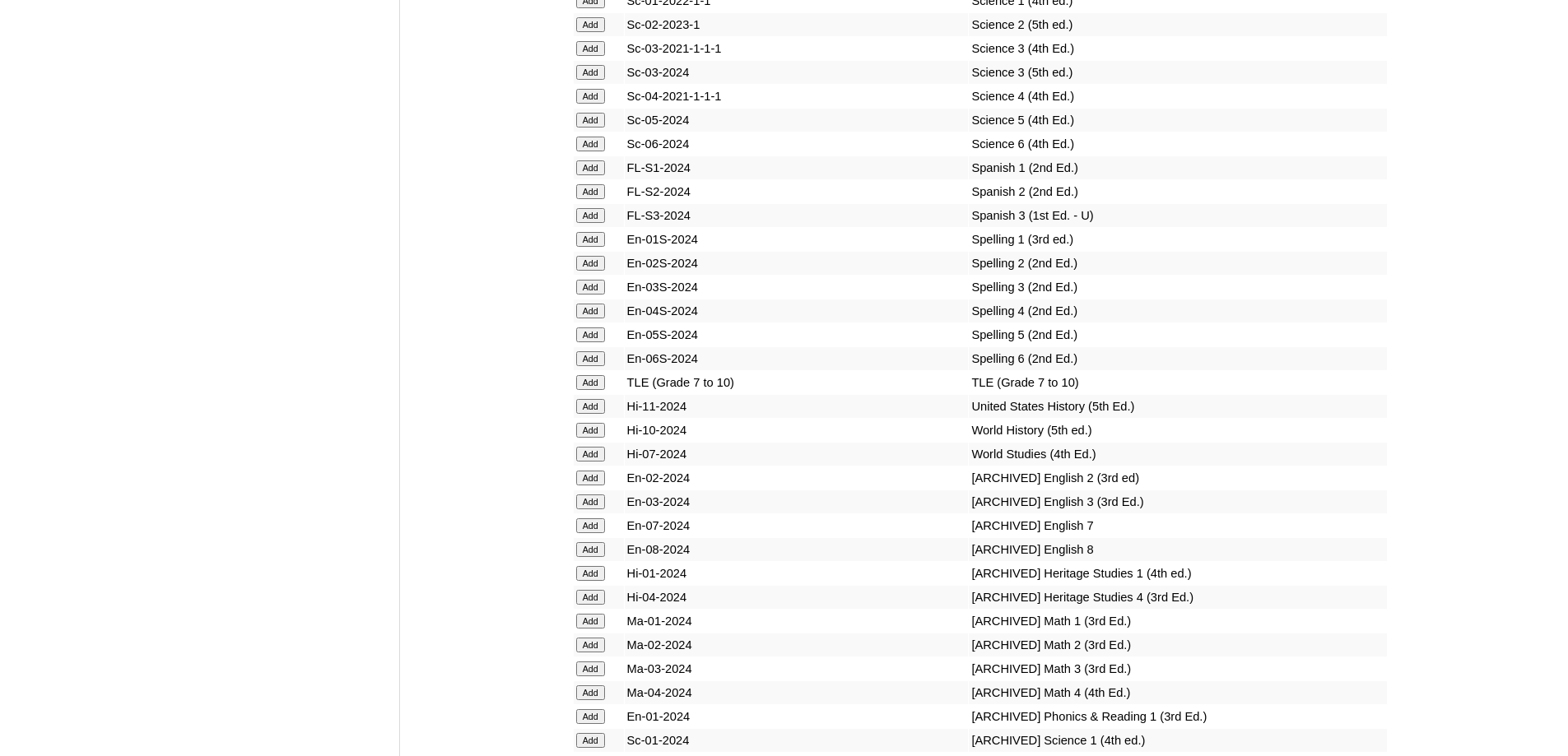
click at [599, 108] on td "Add" at bounding box center [598, 96] width 50 height 23
click at [592, 103] on input "Add" at bounding box center [590, 96] width 28 height 15
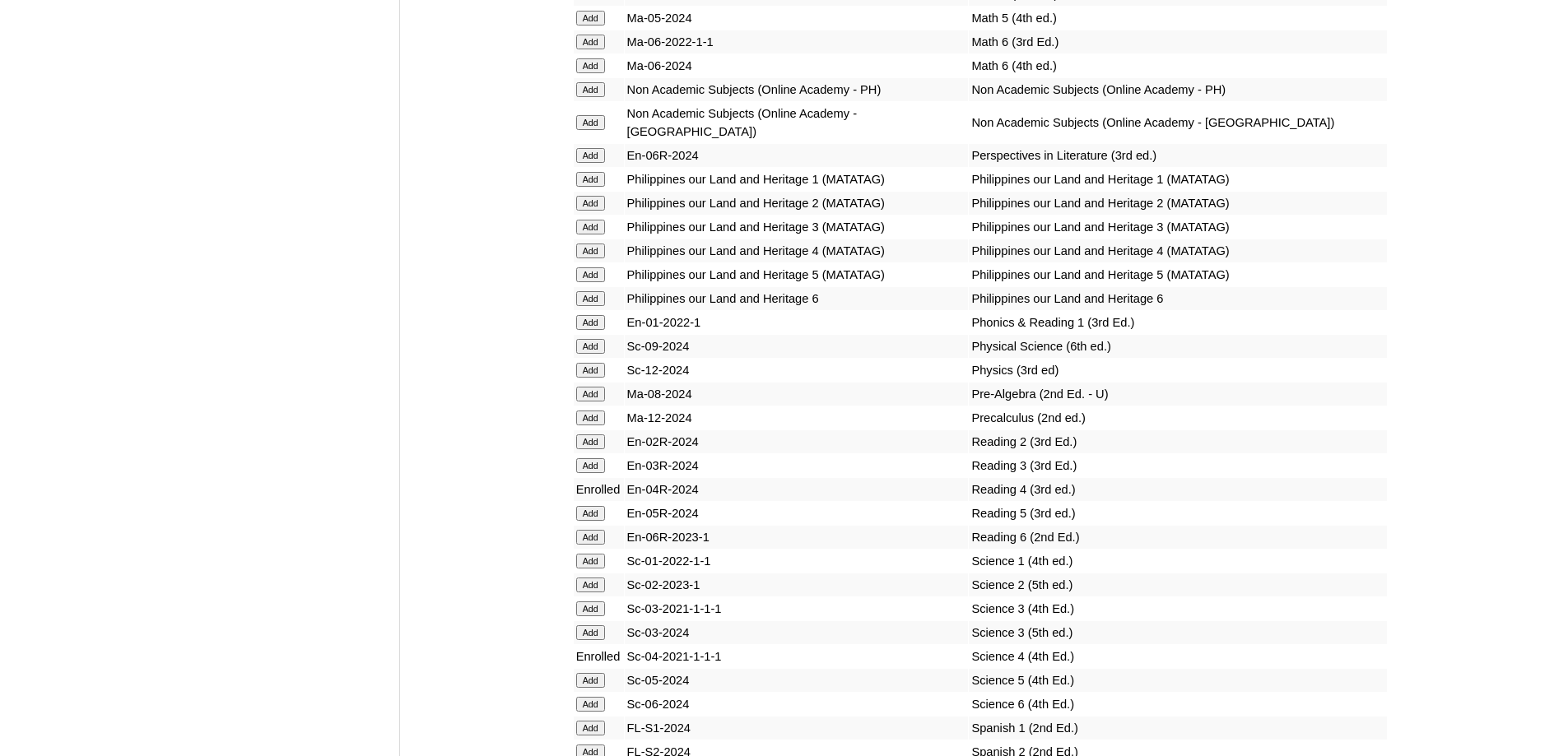
scroll to position [7079, 0]
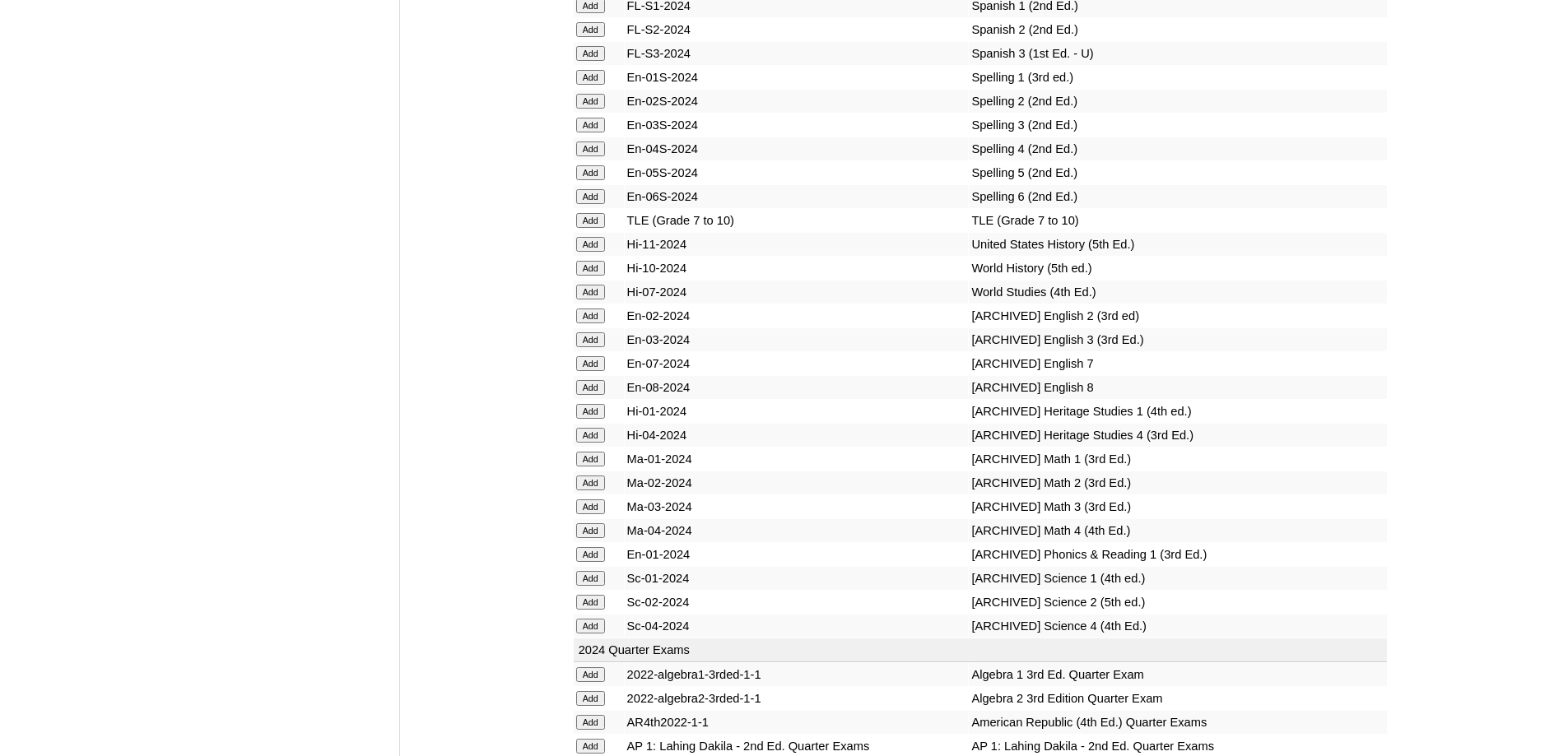
click at [579, 157] on input "Add" at bounding box center [590, 148] width 28 height 15
click at [588, 157] on input "Add" at bounding box center [590, 148] width 28 height 15
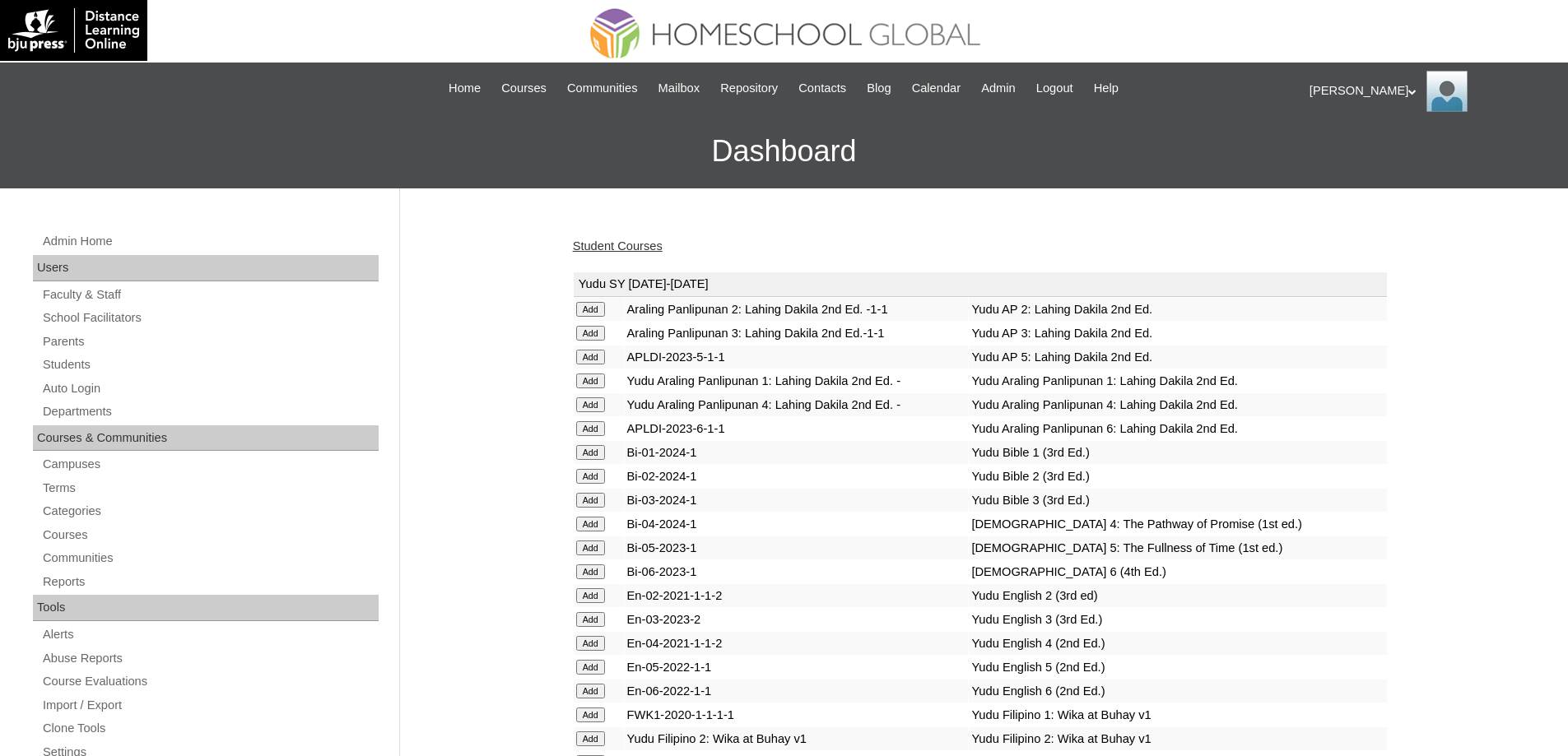
click at [1564, 178] on div "Ariane My Profile My Settings Logout |N|Staff|| Skip to Main Content Skip to Su…" at bounding box center [784, 126] width 1568 height 126
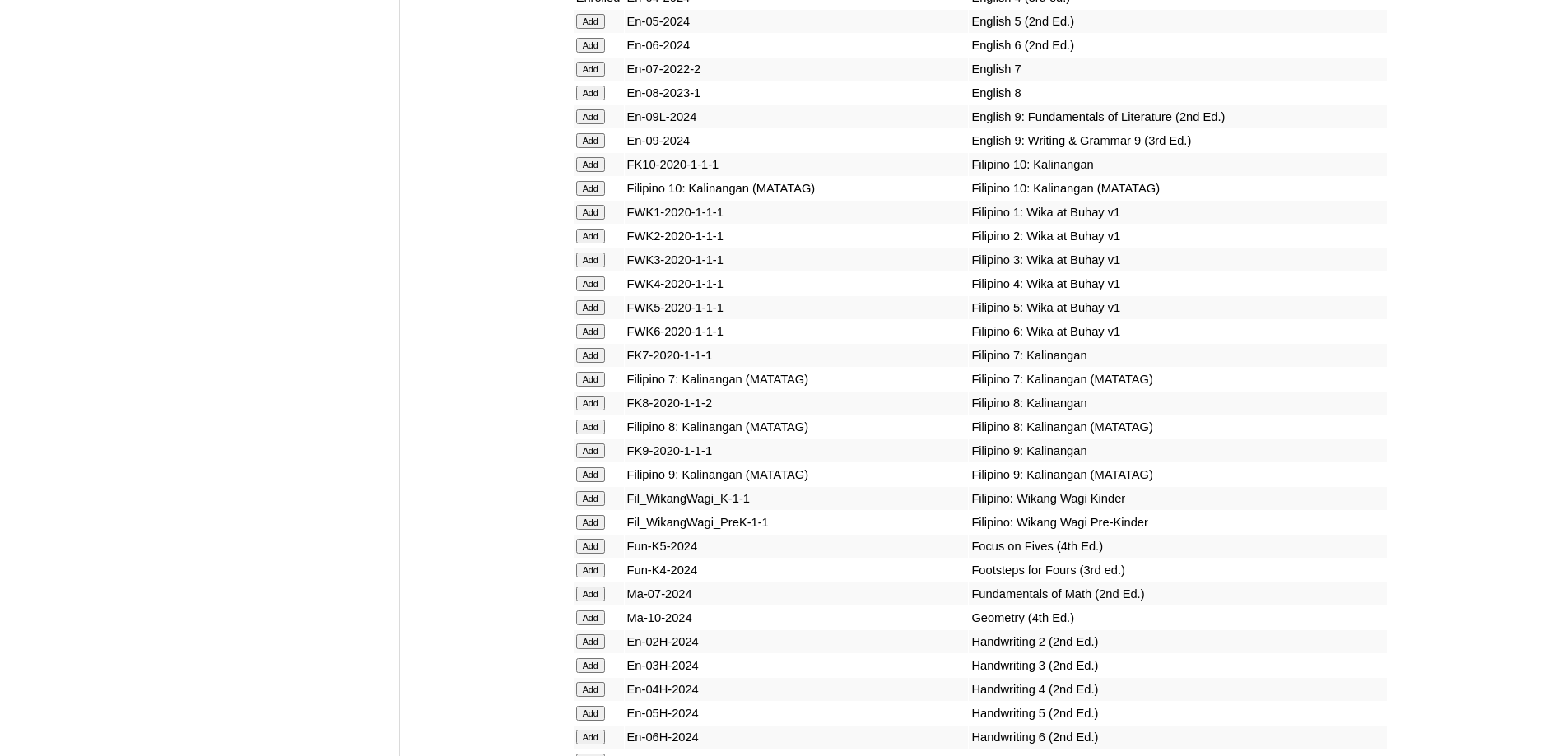
scroll to position [5712, 0]
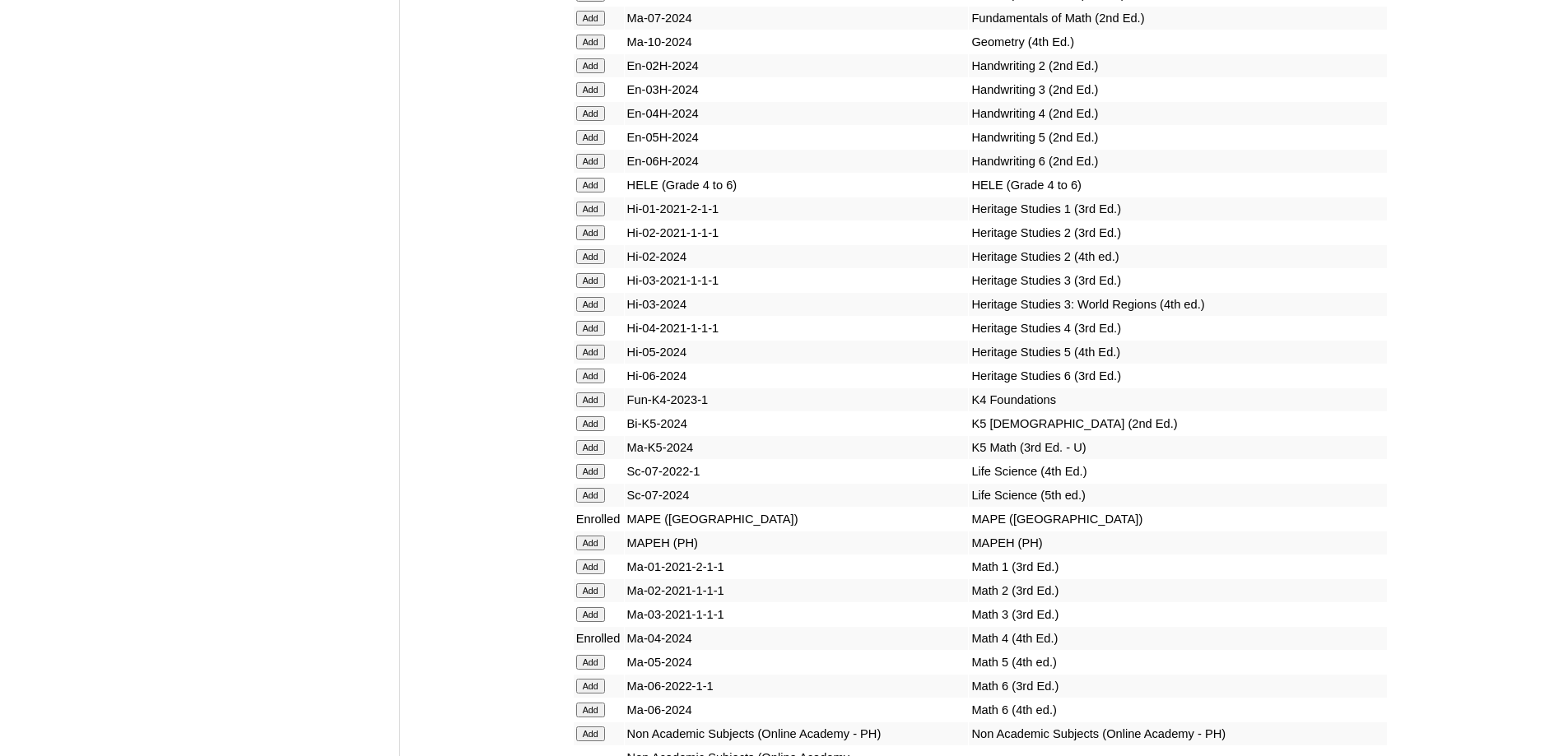
click at [593, 193] on input "Add" at bounding box center [590, 184] width 28 height 15
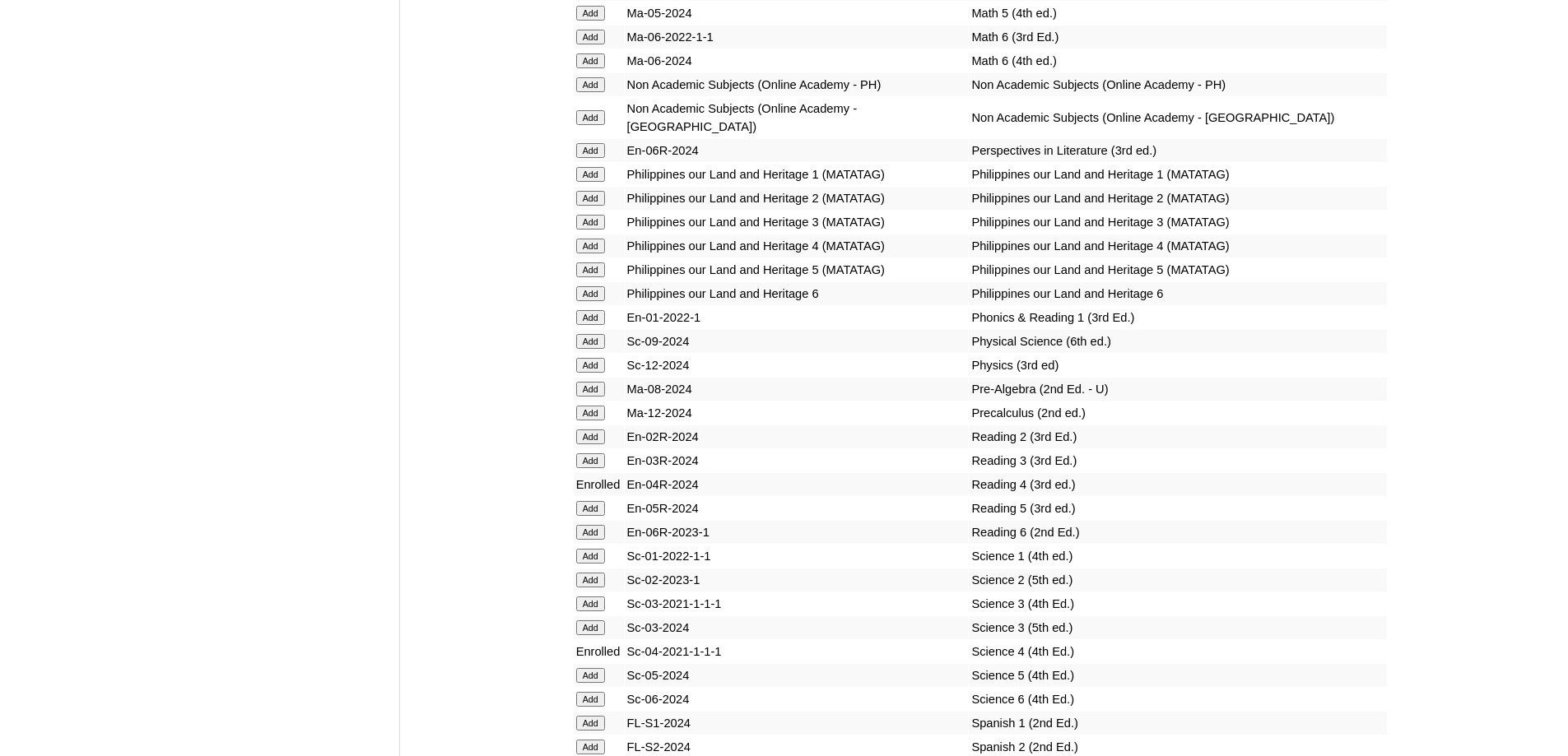
scroll to position [6370, 0]
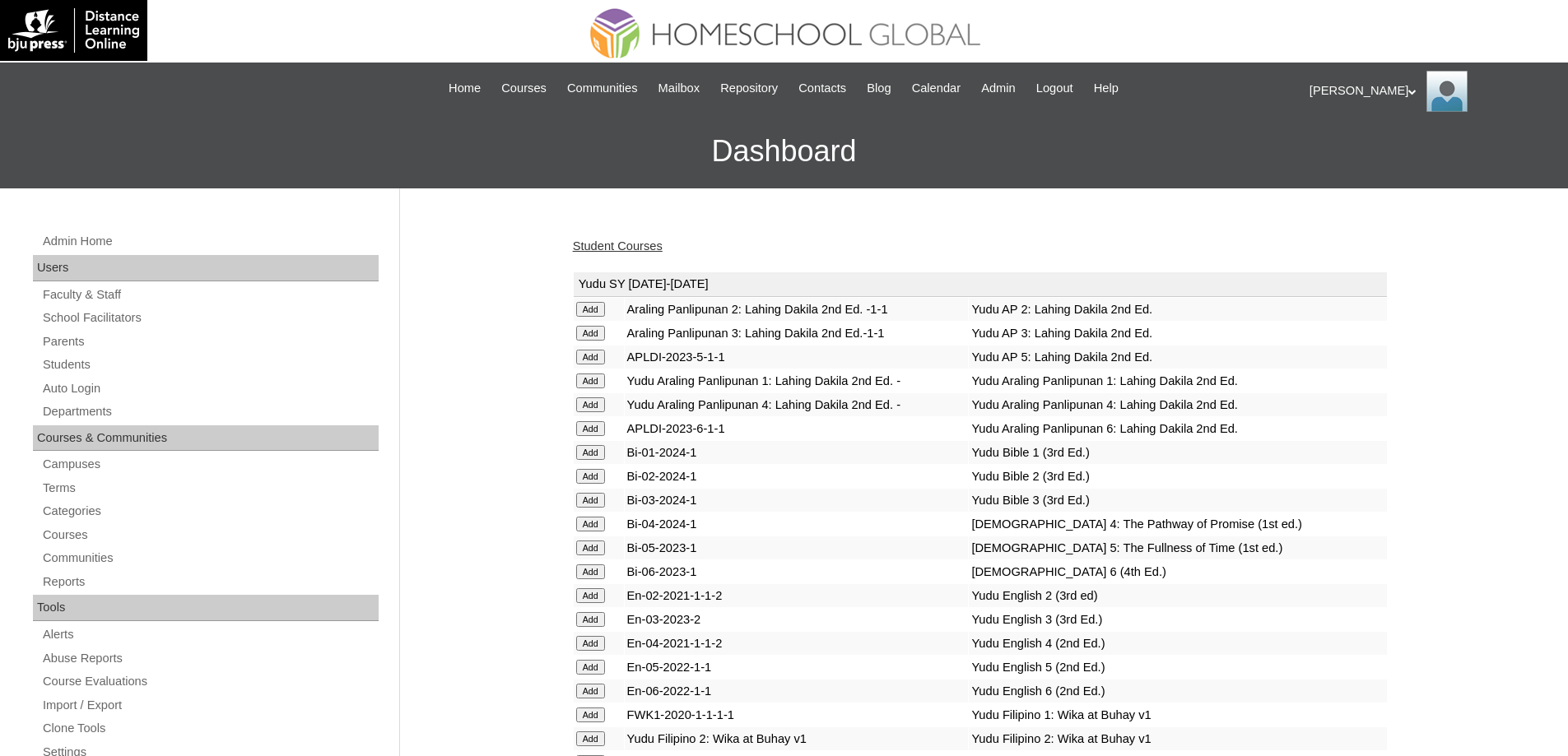
click at [644, 247] on link "Student Courses" at bounding box center [617, 245] width 90 height 13
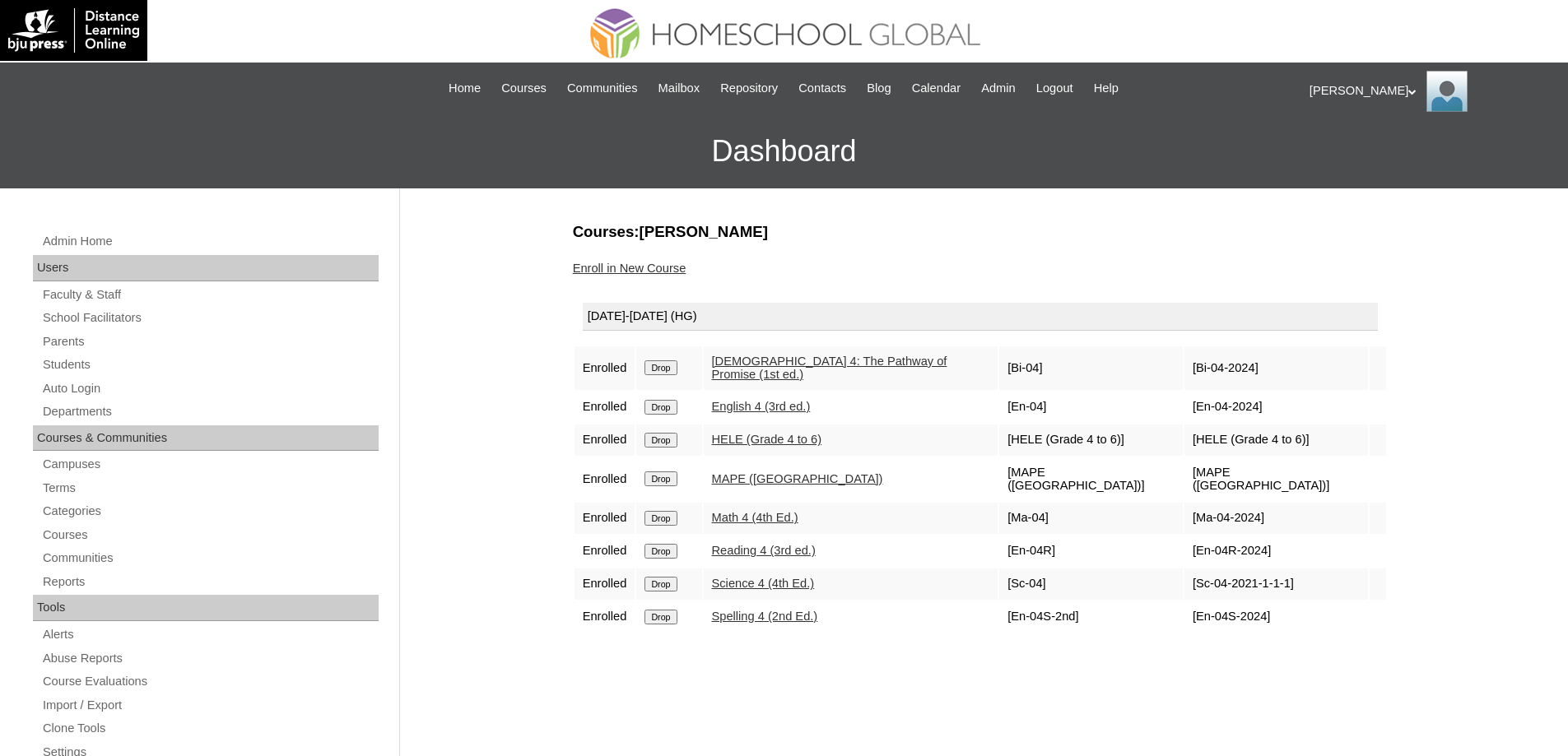
click at [660, 271] on link "Enroll in New Course" at bounding box center [629, 268] width 114 height 13
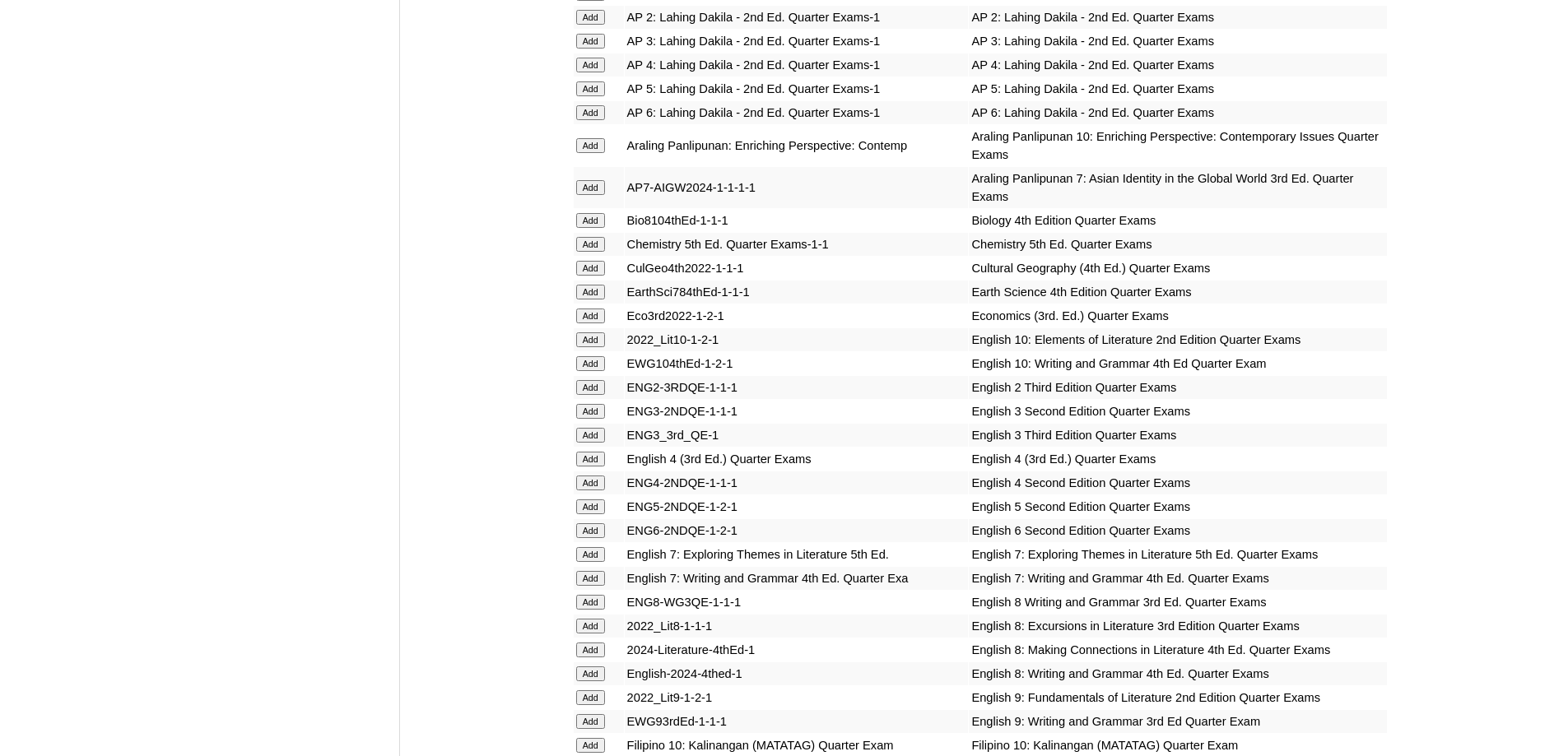
scroll to position [1975, 0]
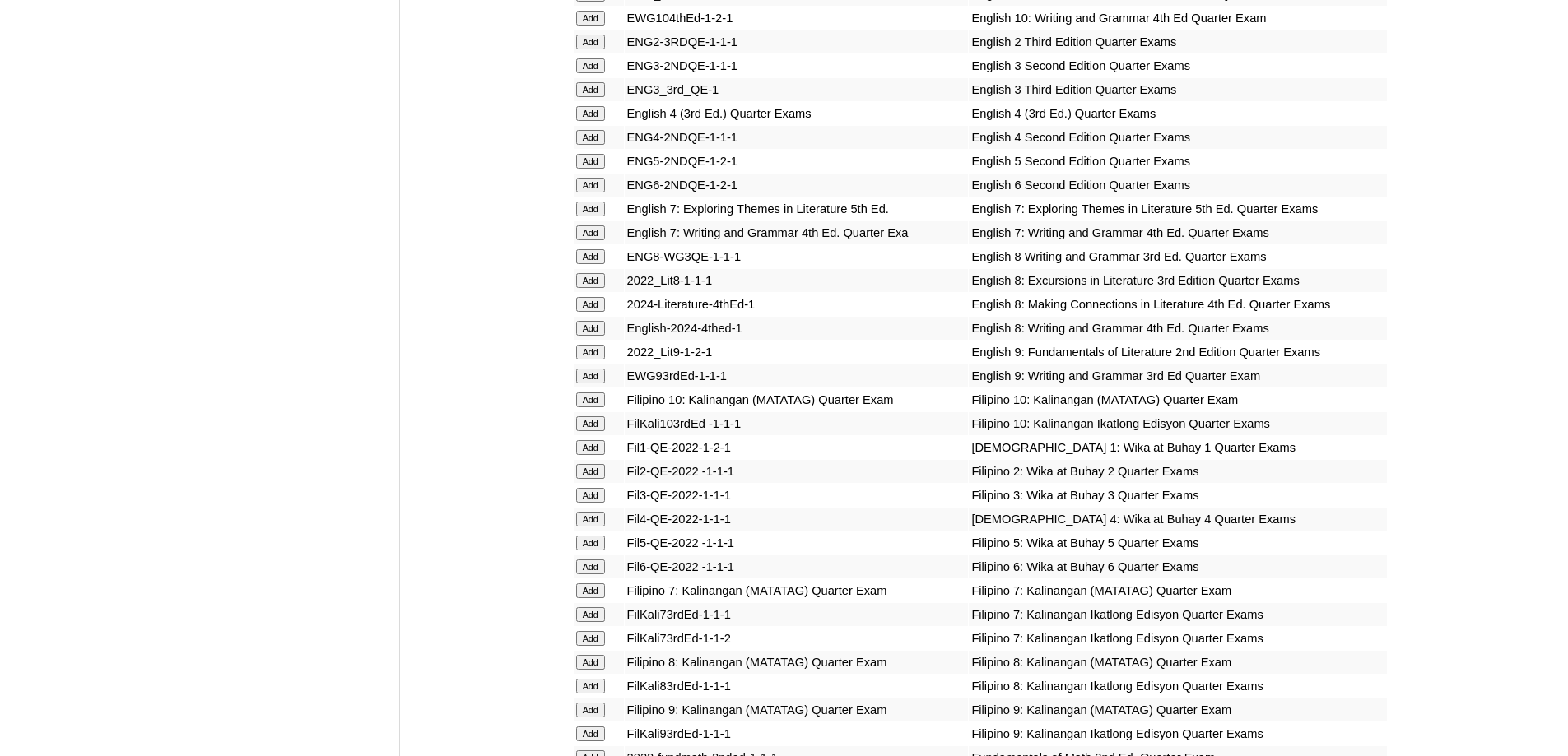
click at [592, 121] on input "Add" at bounding box center [590, 113] width 28 height 15
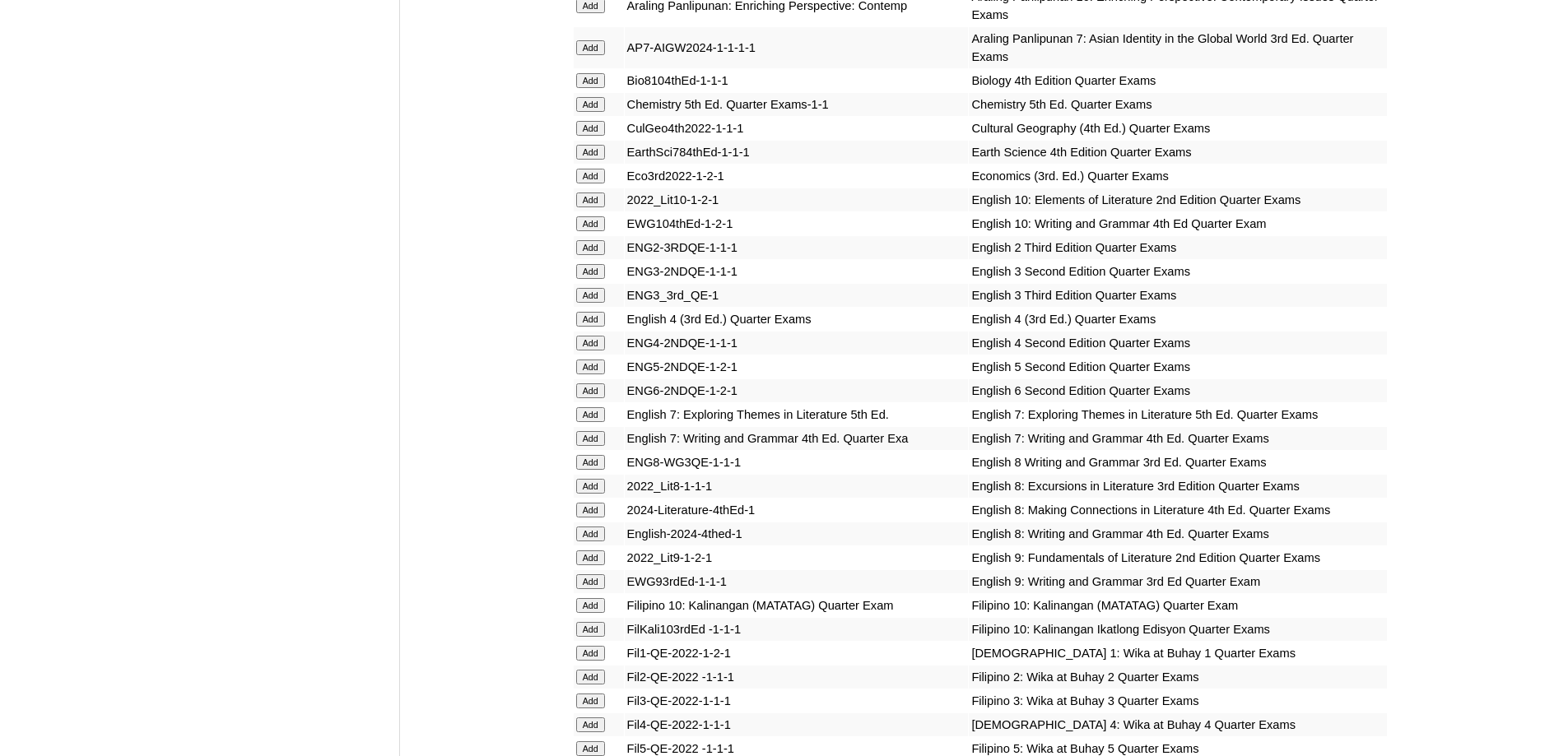
scroll to position [1728, 0]
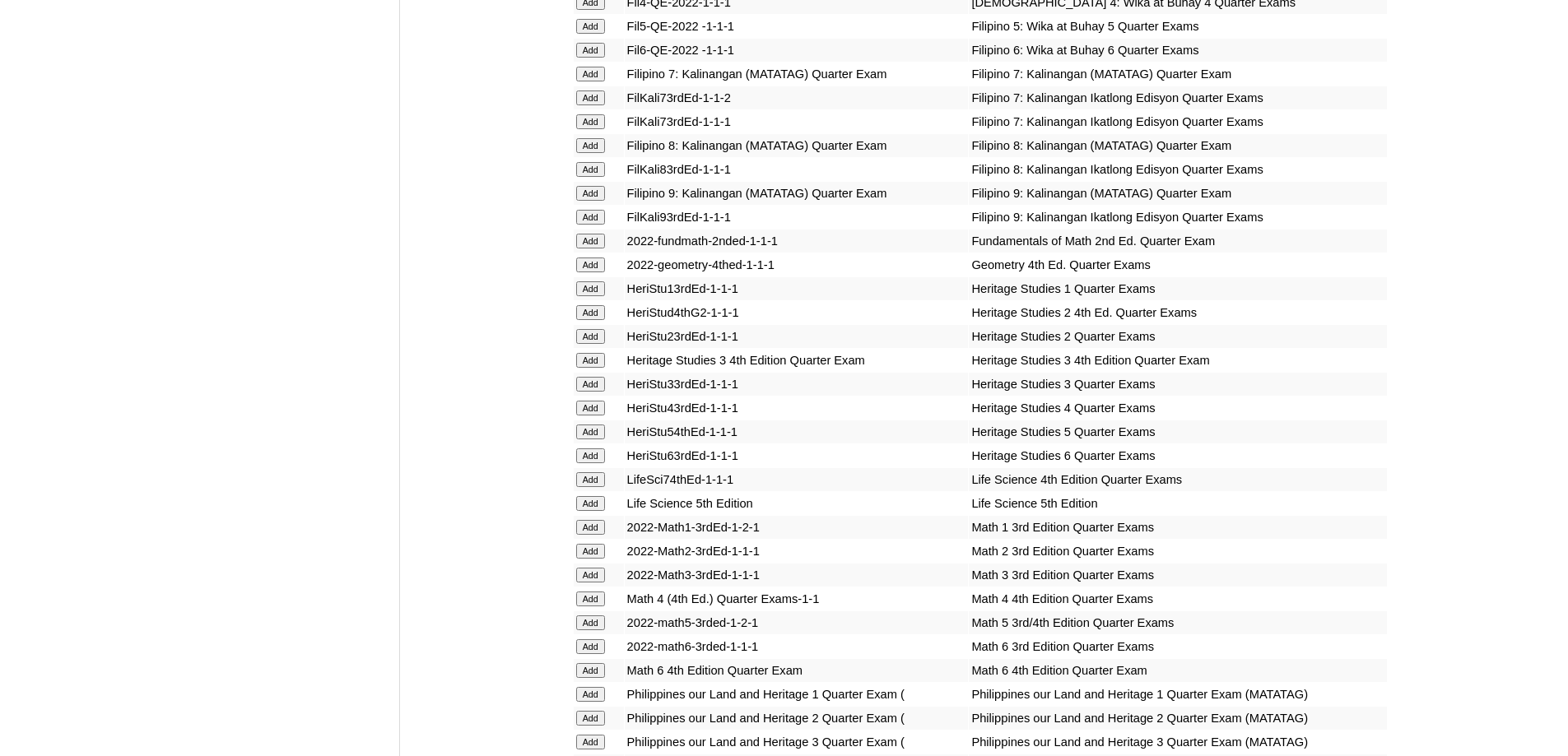
scroll to position [2516, 0]
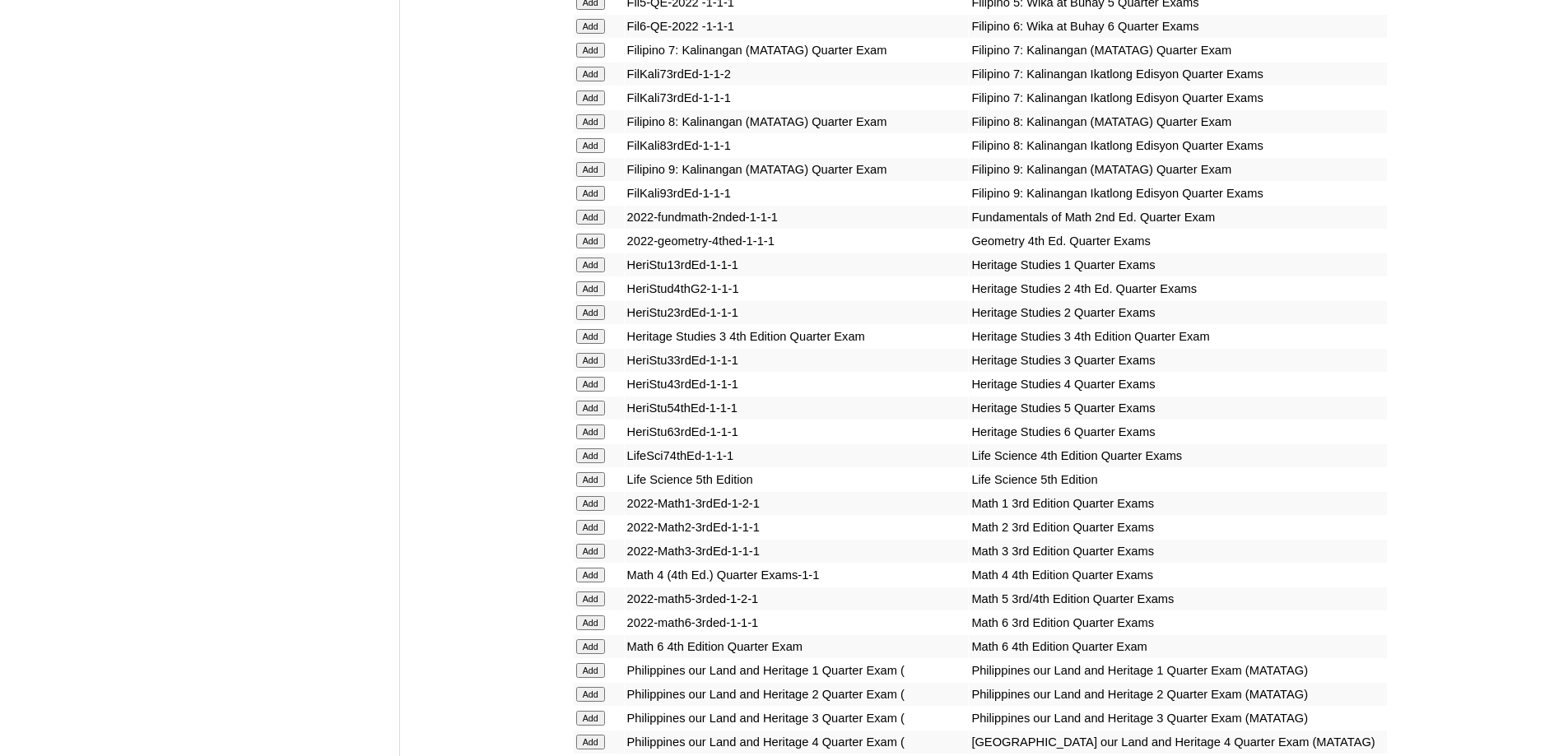
click at [602, 392] on input "Add" at bounding box center [590, 384] width 28 height 15
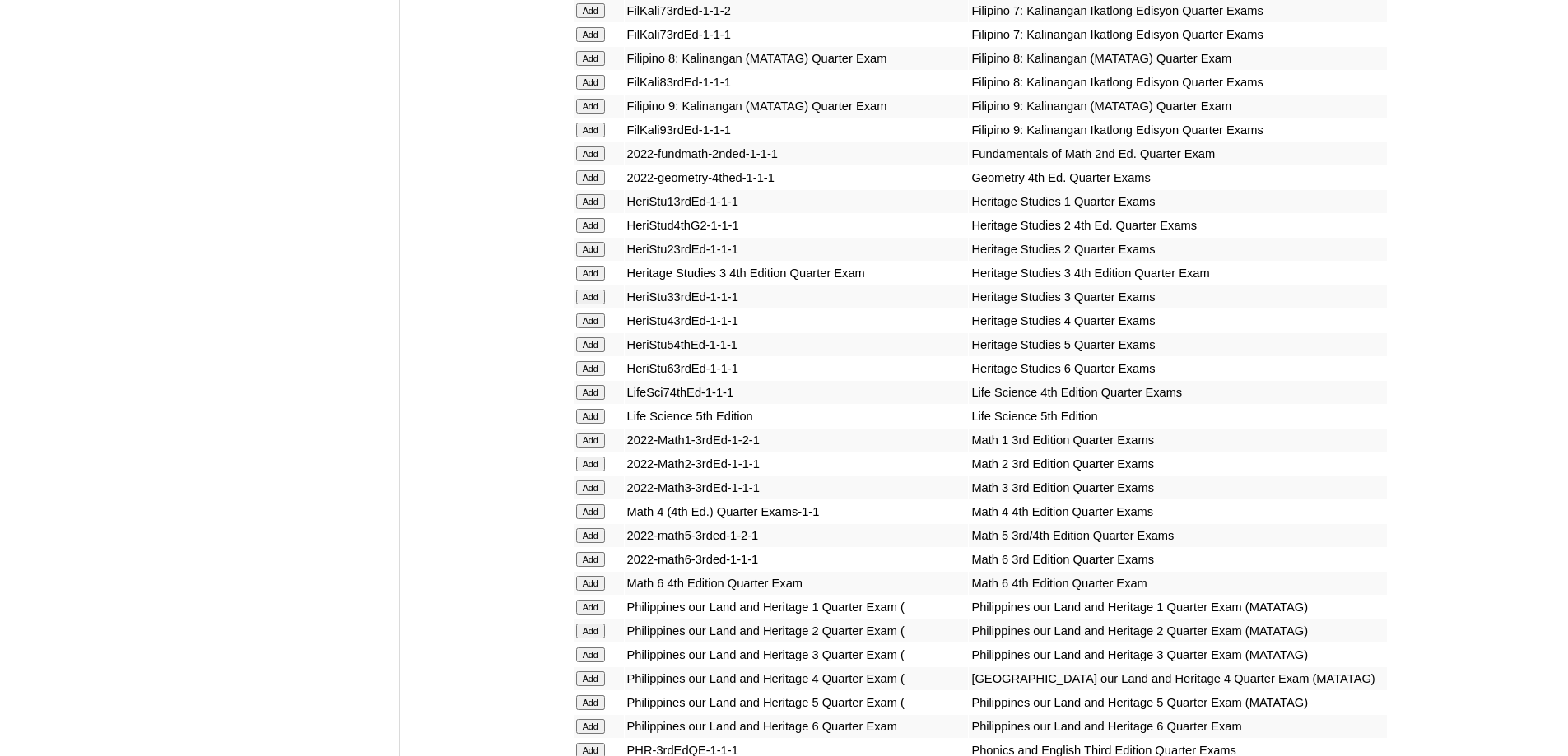
scroll to position [2845, 0]
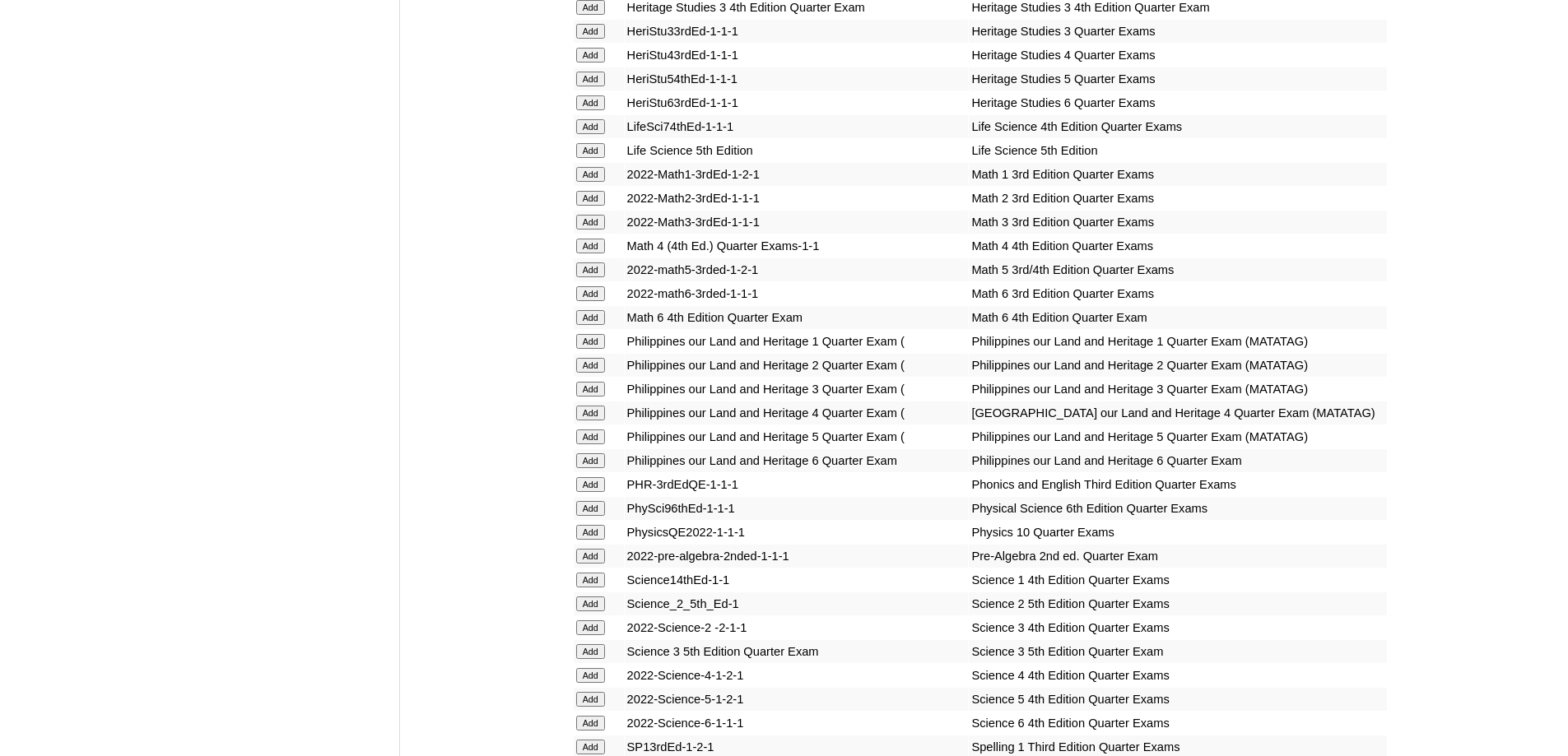
click at [602, 253] on input "Add" at bounding box center [590, 245] width 28 height 15
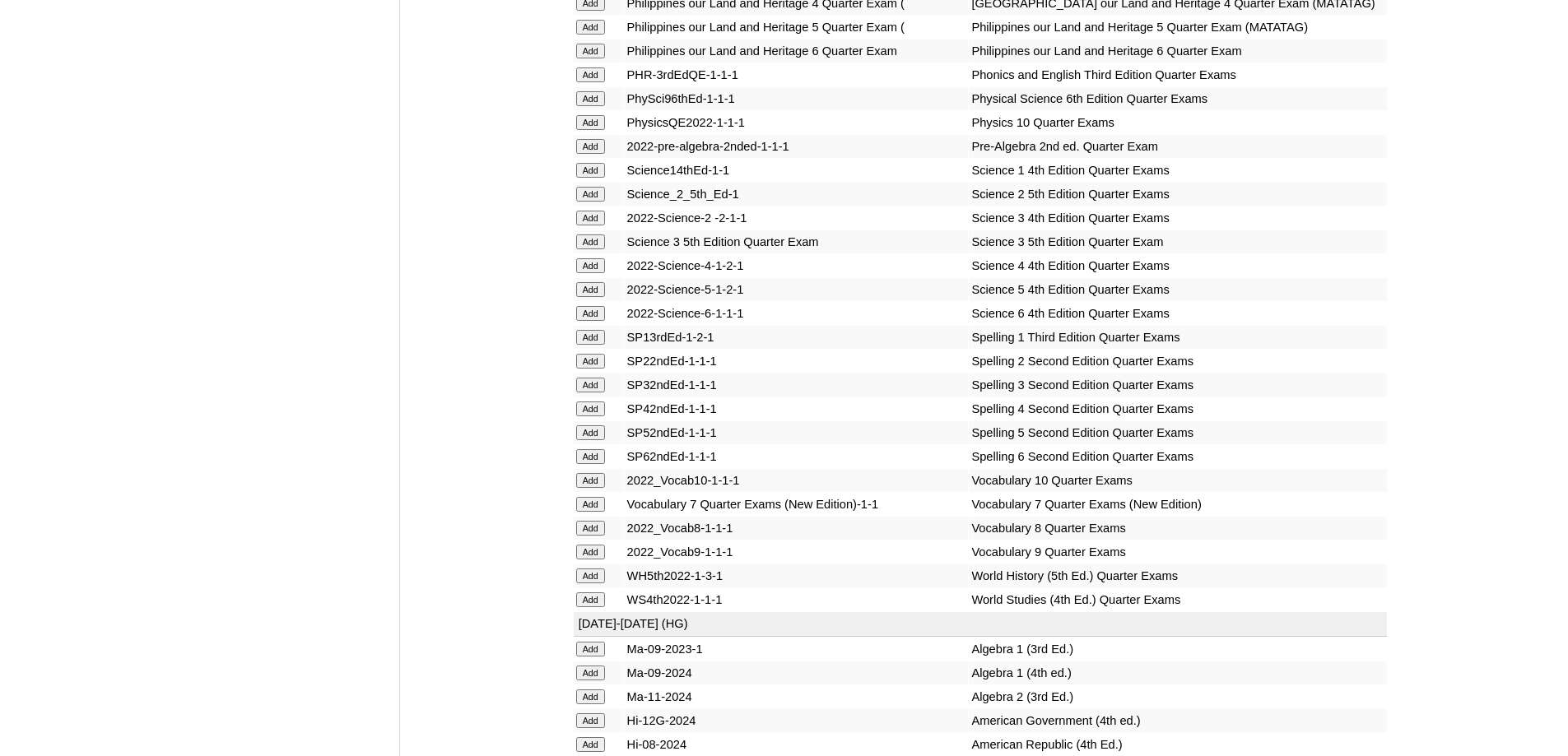
scroll to position [3256, 0]
click at [598, 271] on input "Add" at bounding box center [590, 263] width 28 height 15
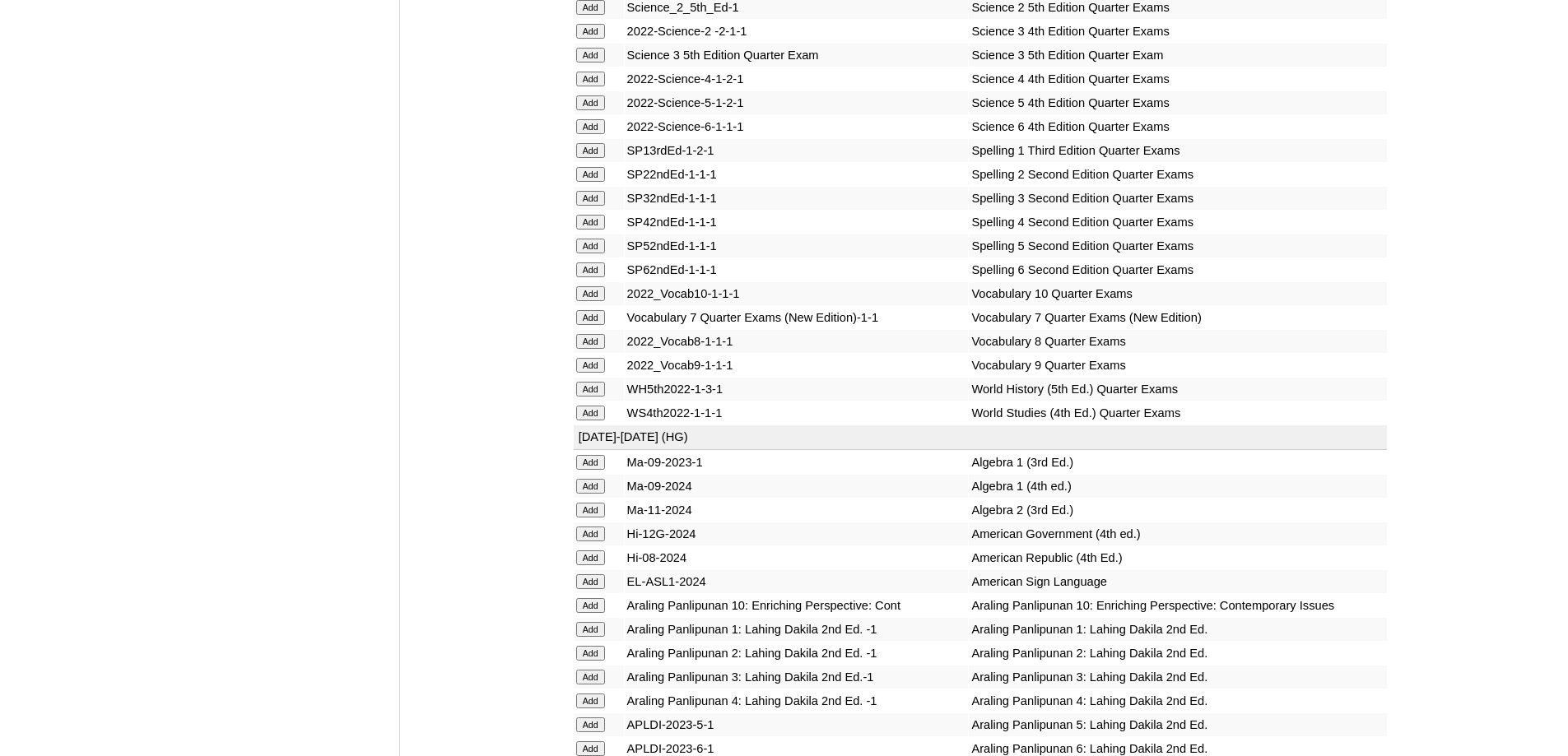
scroll to position [3504, 0]
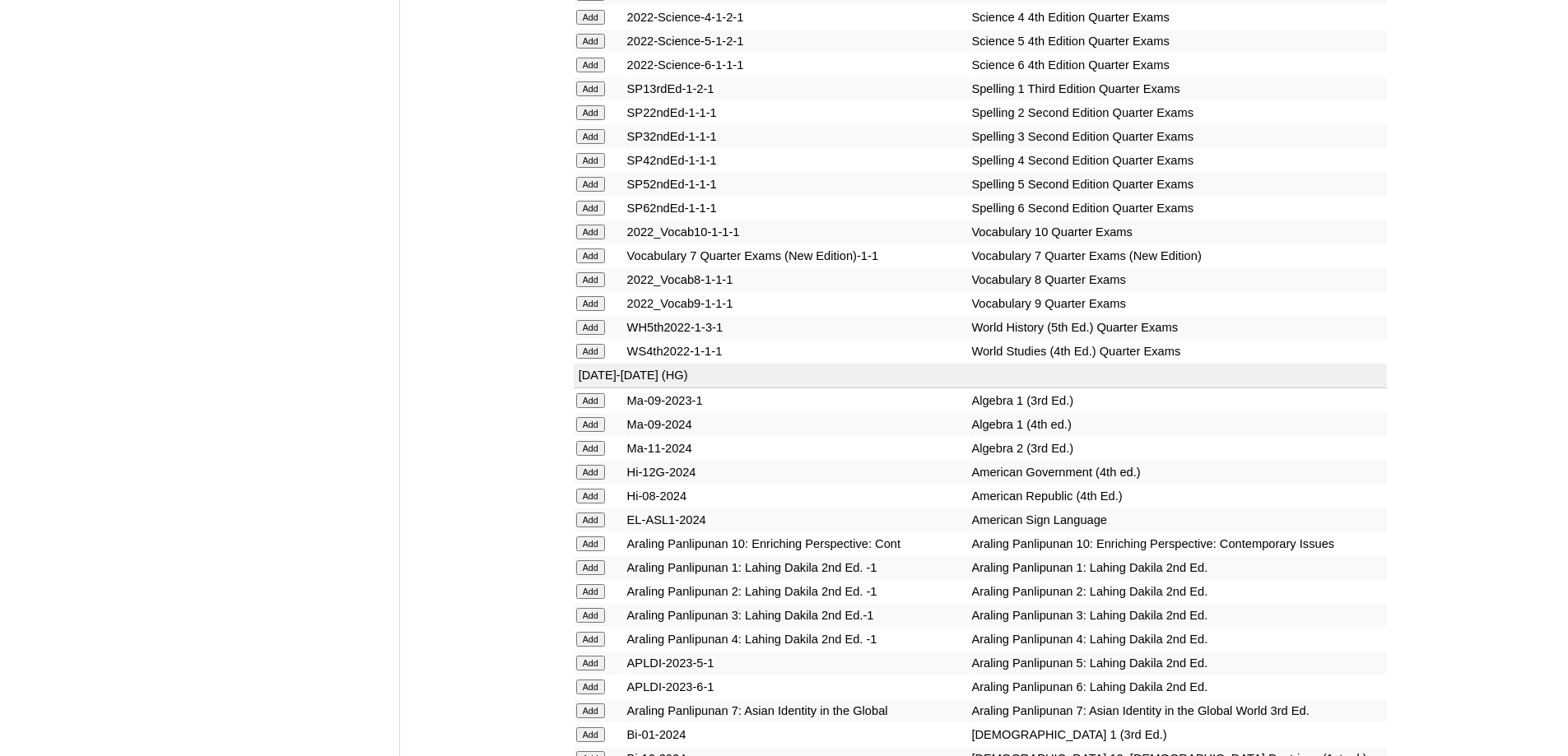
click at [601, 168] on input "Add" at bounding box center [590, 160] width 28 height 15
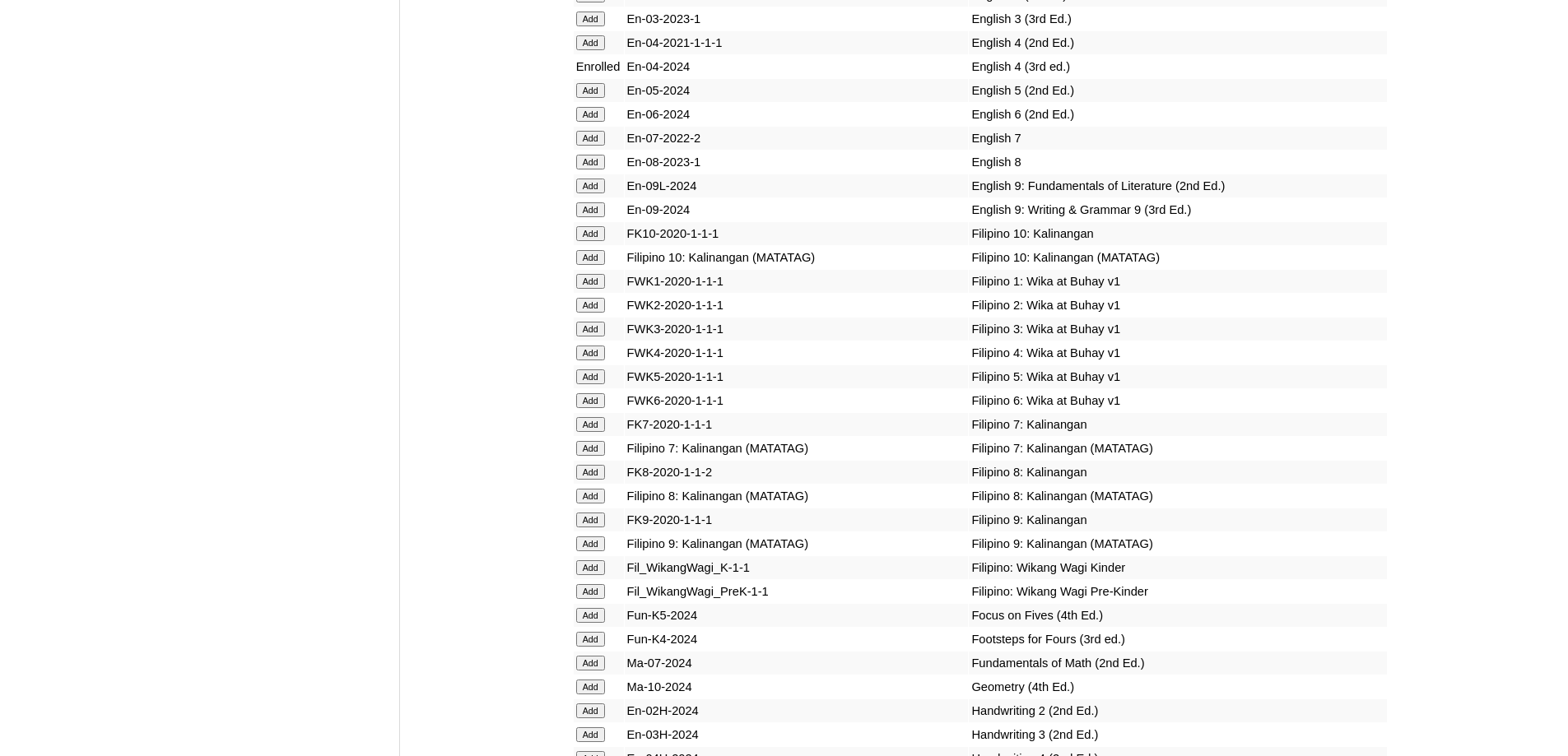
scroll to position [5808, 0]
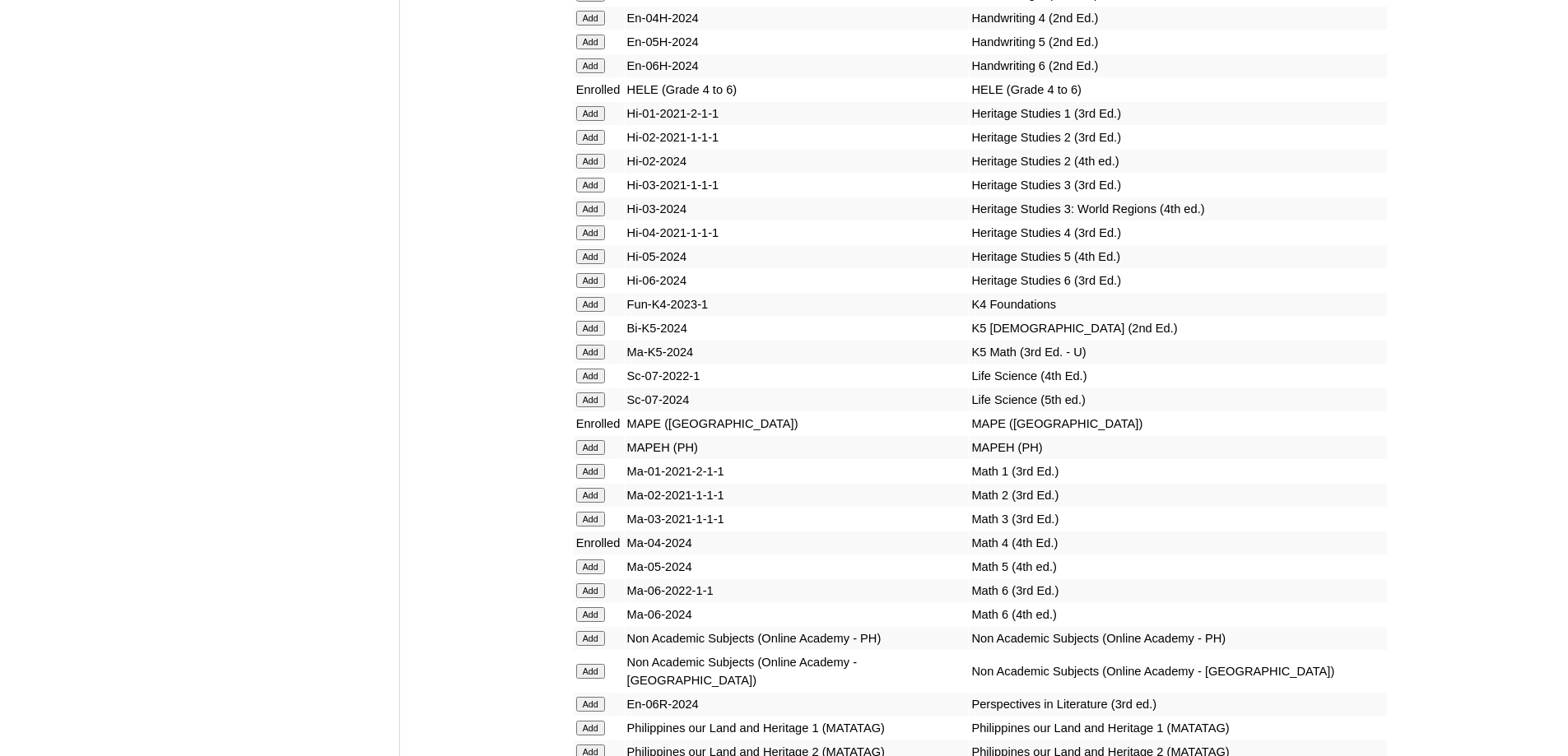
click at [578, 240] on input "Add" at bounding box center [590, 232] width 28 height 15
click at [586, 240] on input "Add" at bounding box center [590, 232] width 28 height 15
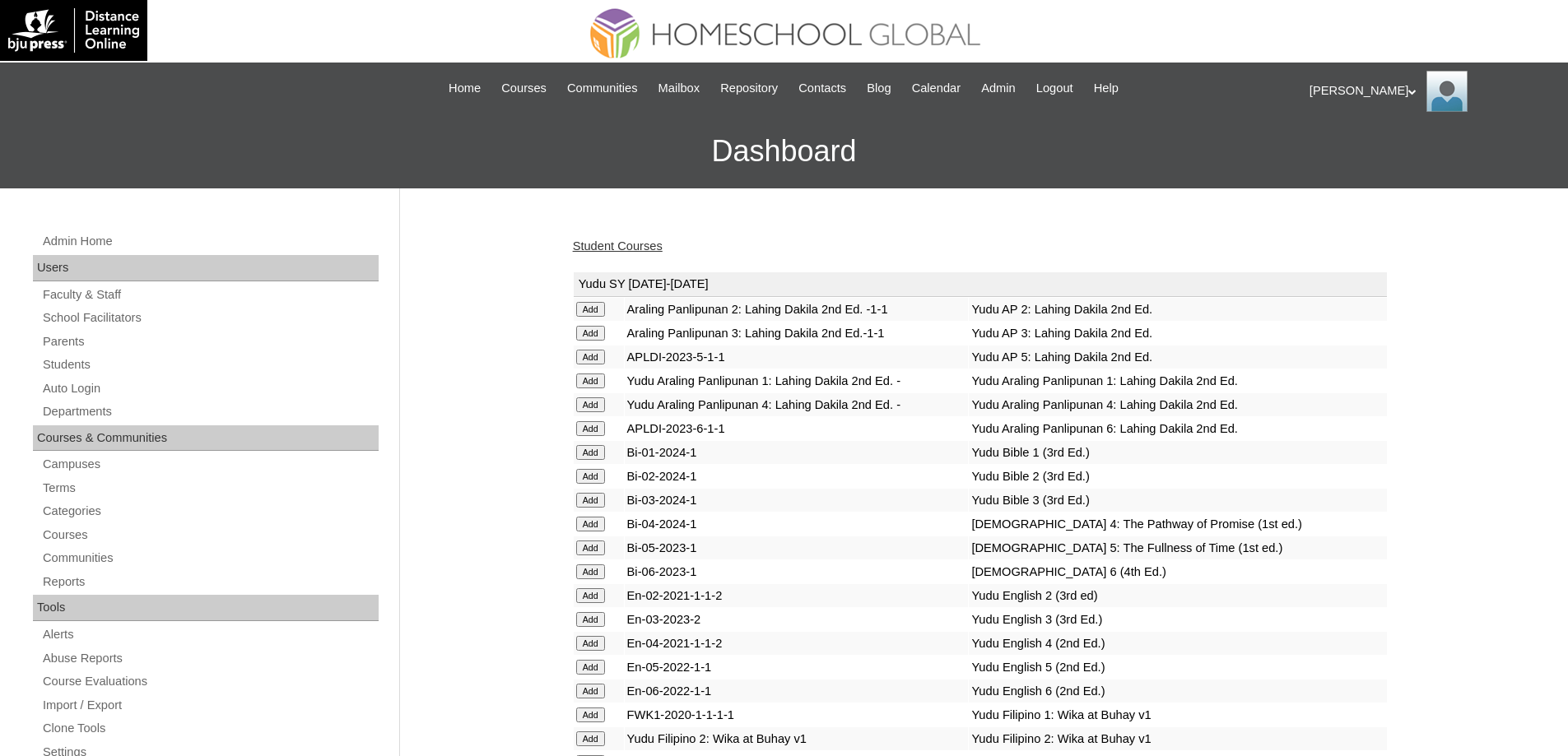
click at [612, 245] on link "Student Courses" at bounding box center [617, 245] width 90 height 13
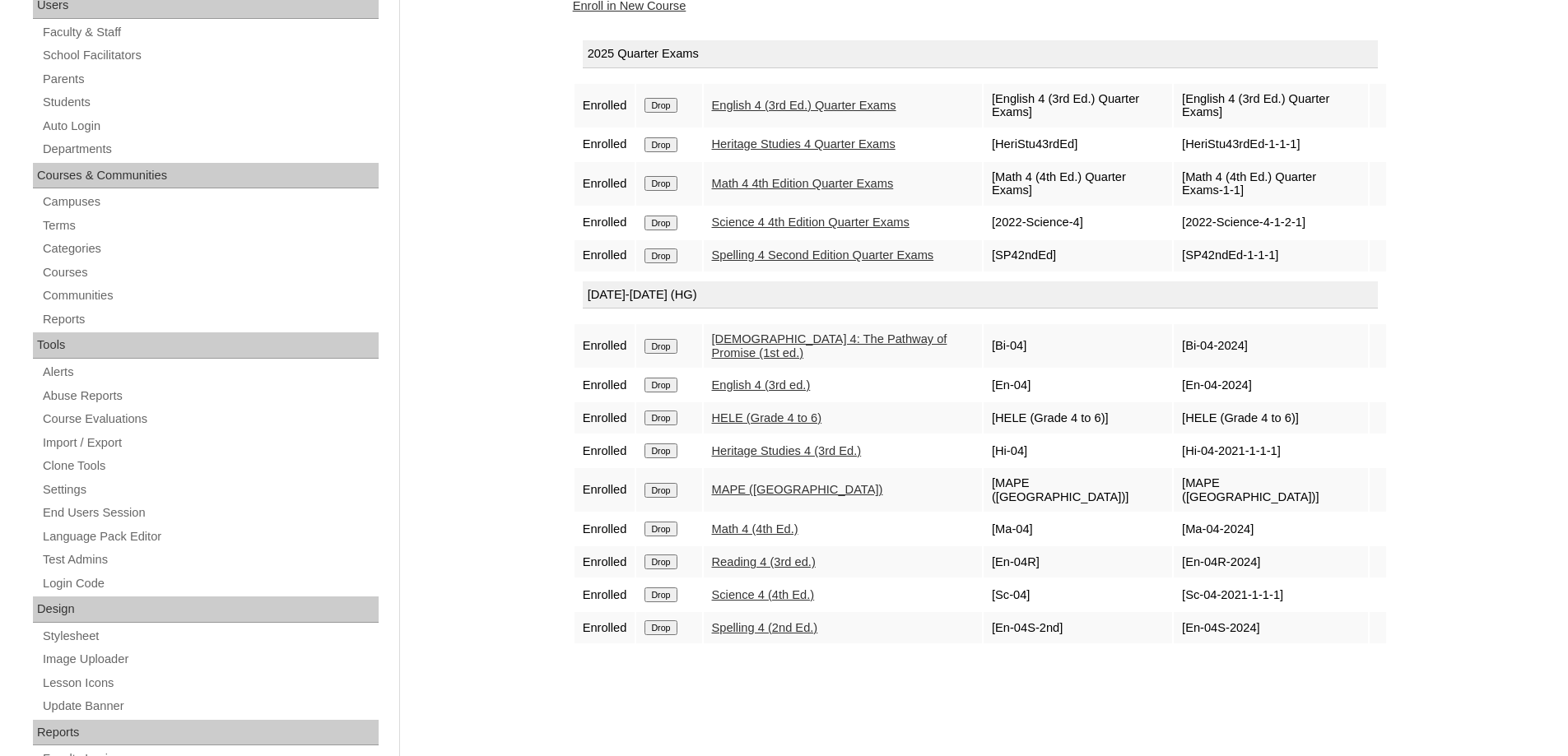
scroll to position [247, 0]
